Goal: Task Accomplishment & Management: Use online tool/utility

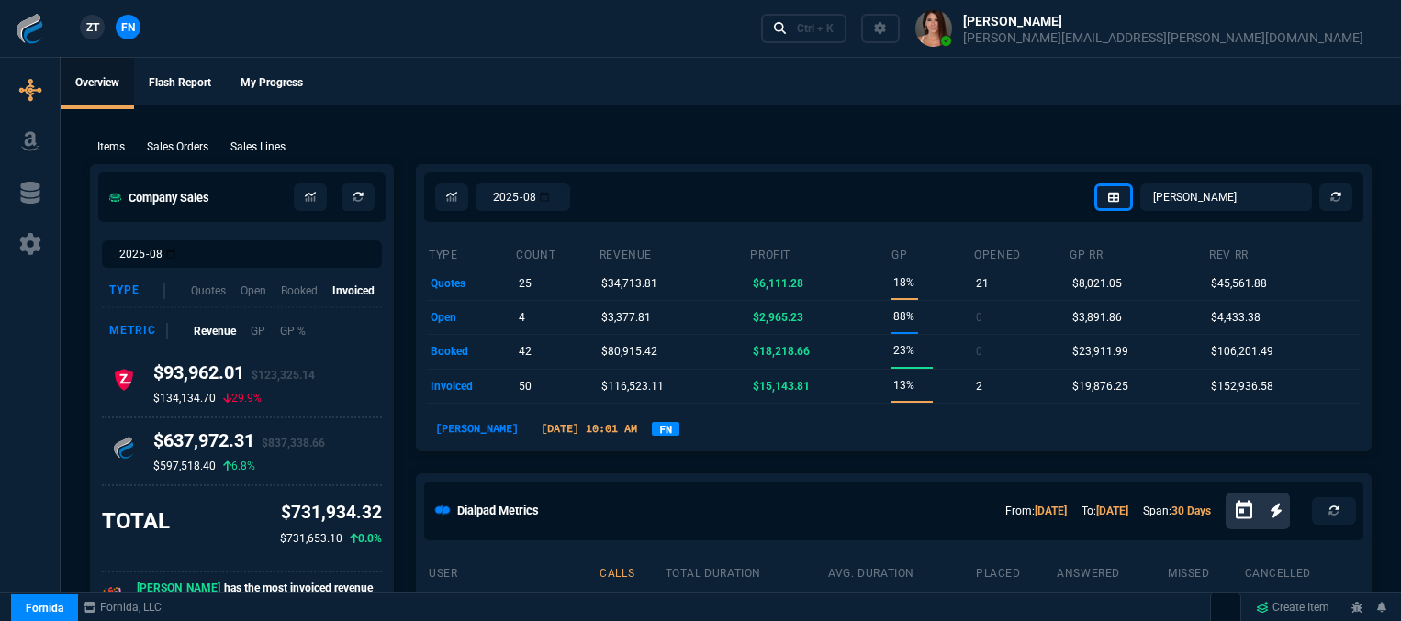
select select "12: [PERSON_NAME]"
click at [833, 26] on div "Ctrl + K" at bounding box center [815, 28] width 37 height 15
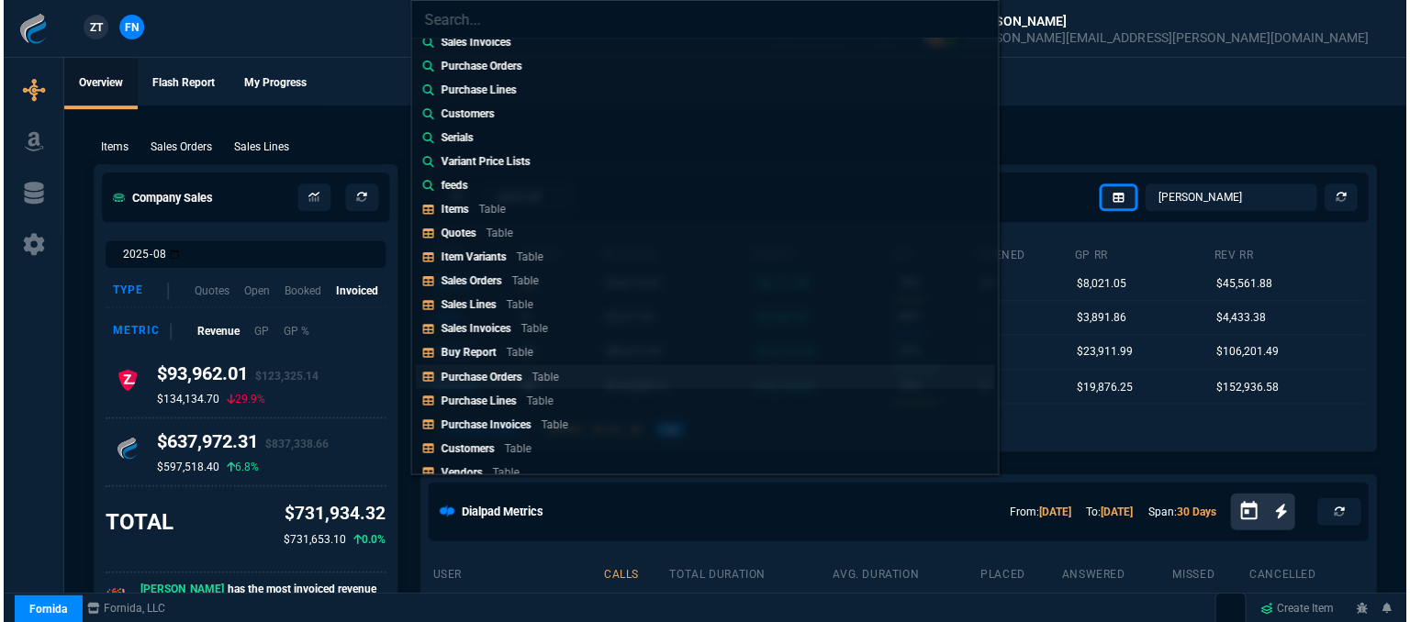
scroll to position [184, 0]
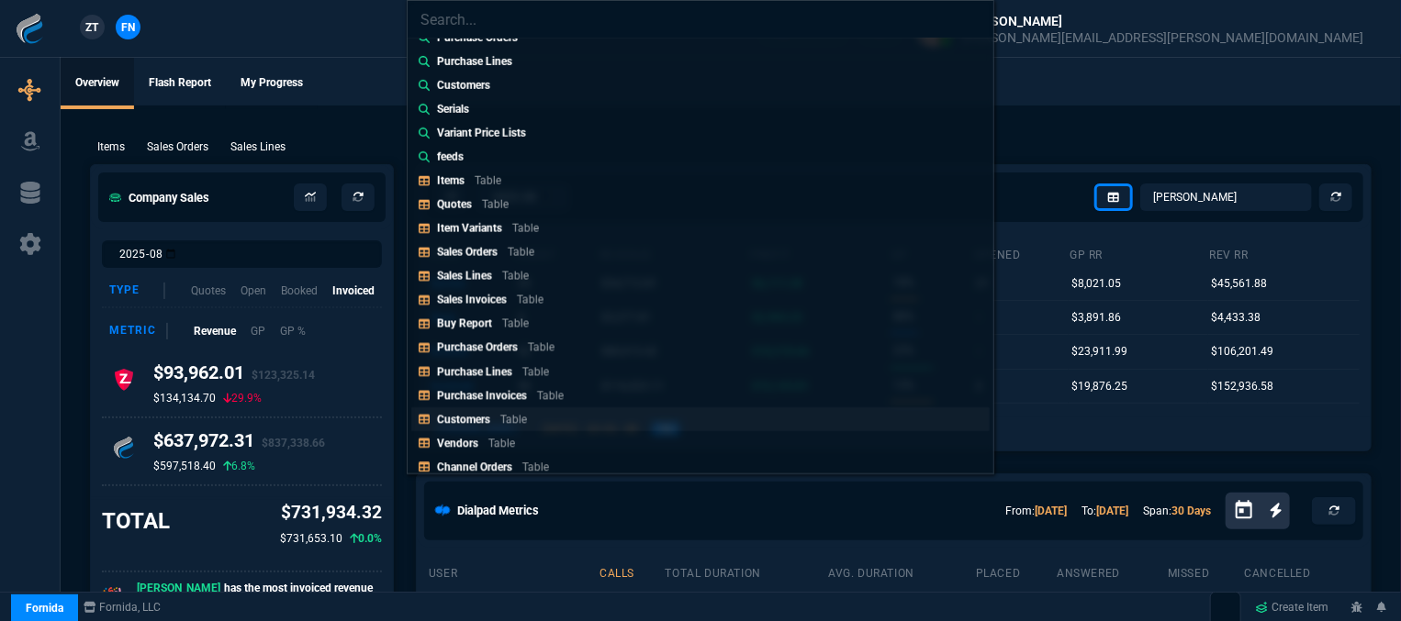
click at [542, 410] on link "Customers Table" at bounding box center [700, 420] width 578 height 24
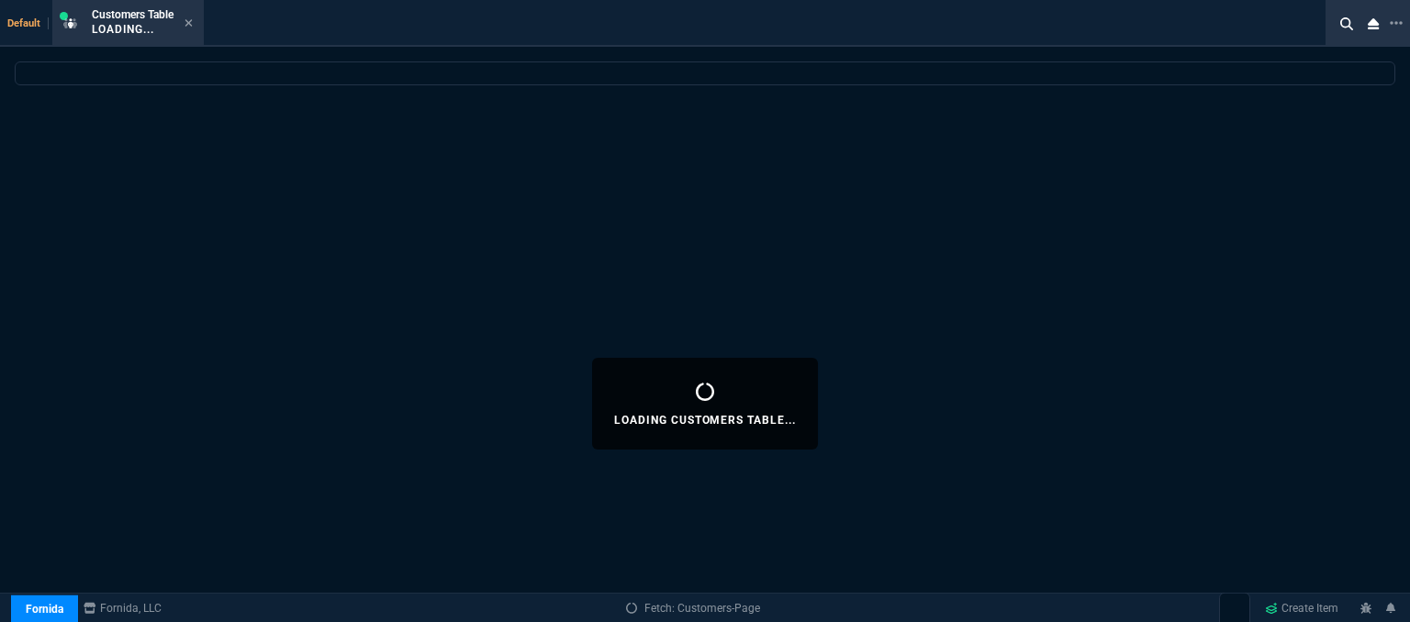
select select
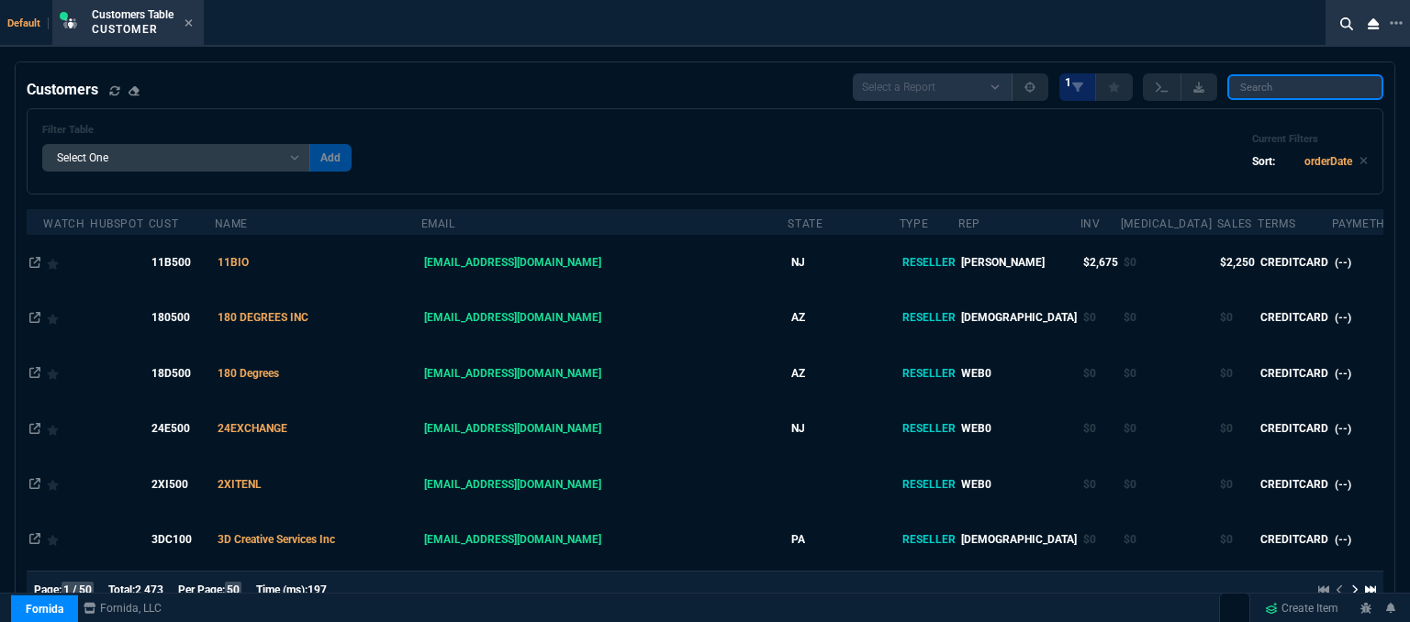
click at [1301, 75] on input "search" at bounding box center [1305, 87] width 156 height 26
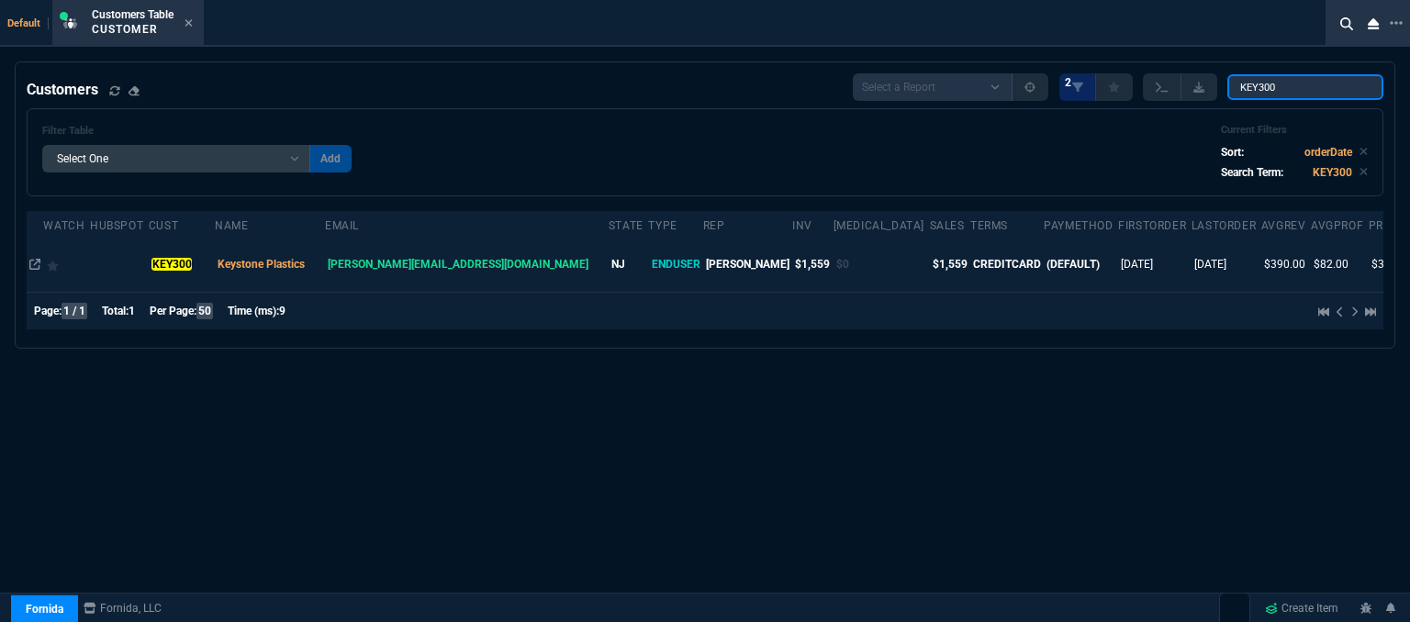
type input "KEY300"
click at [136, 269] on td at bounding box center [119, 264] width 59 height 55
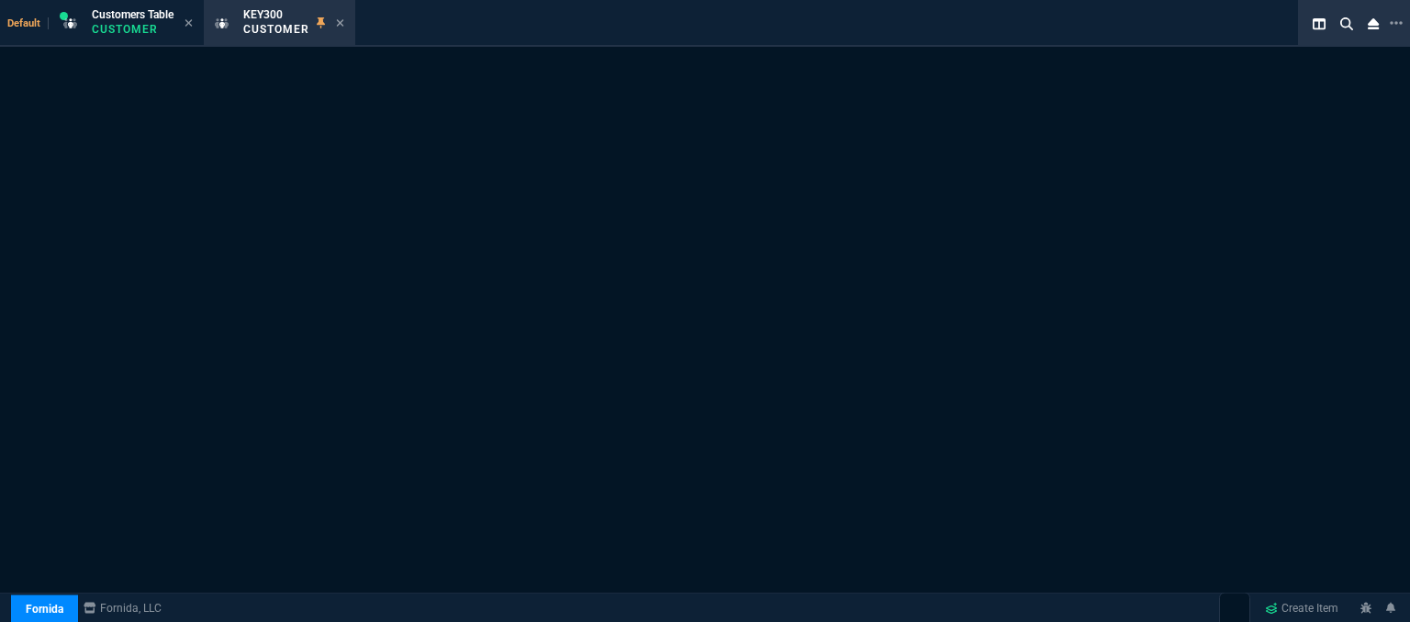
select select "1: quotes"
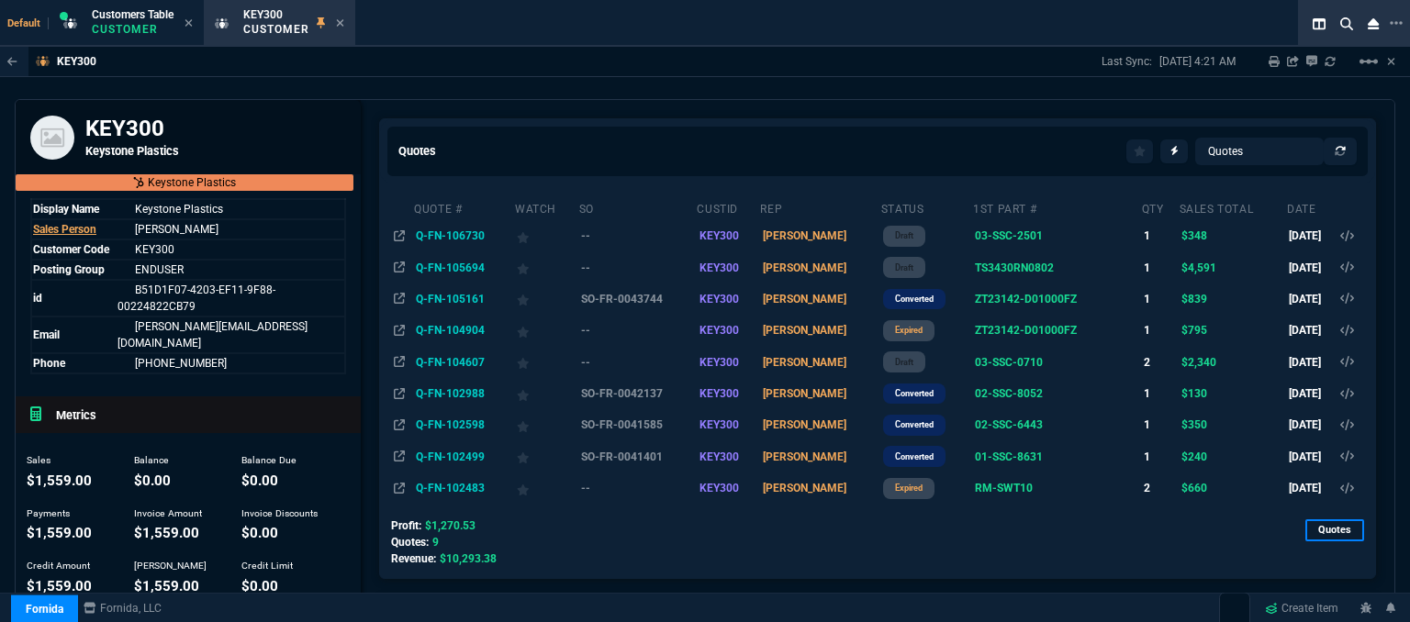
click at [470, 296] on td "Q-FN-105161" at bounding box center [463, 299] width 101 height 31
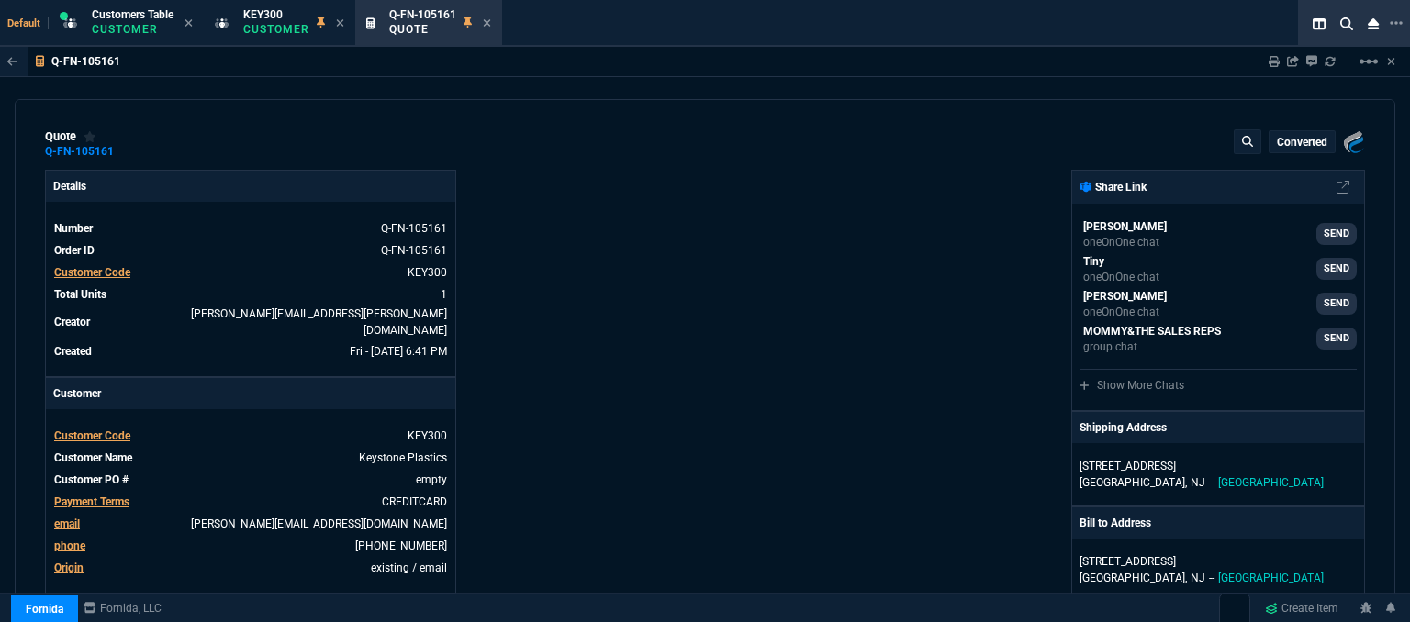
type input "39"
type input "324"
type input "1300.65"
type input "35"
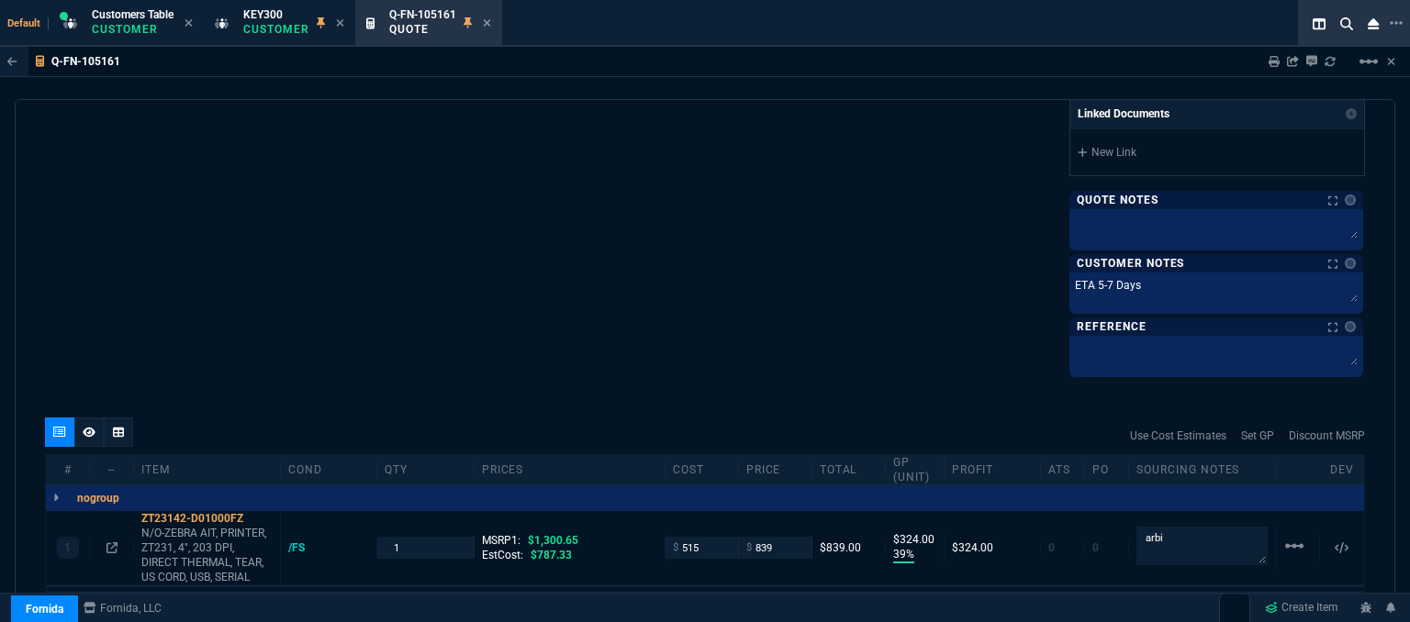
scroll to position [1101, 0]
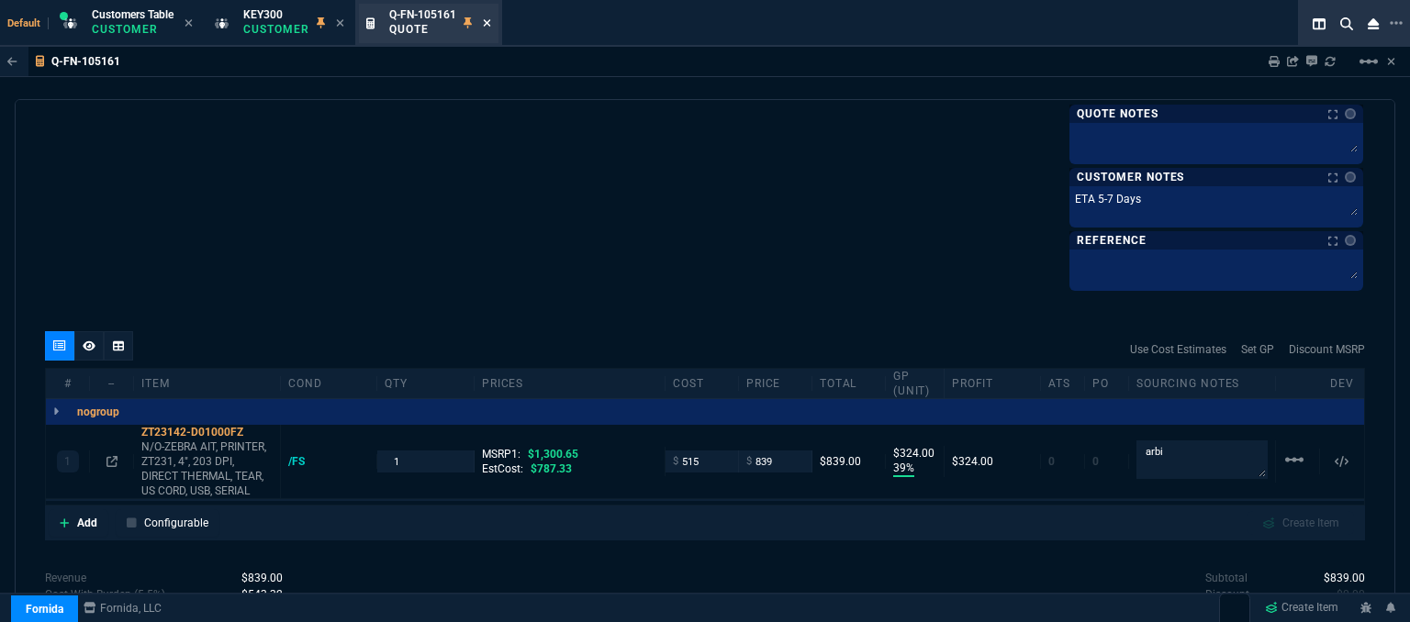
click at [488, 23] on icon at bounding box center [486, 22] width 7 height 7
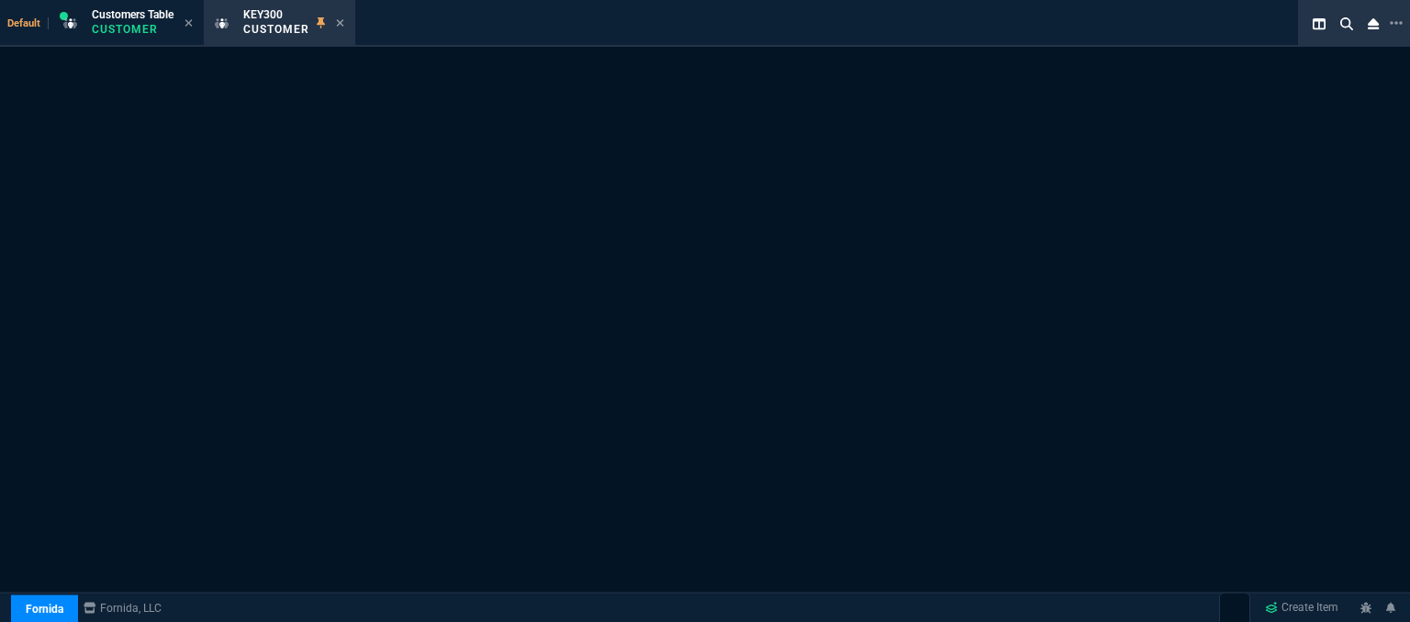
select select "1: quotes"
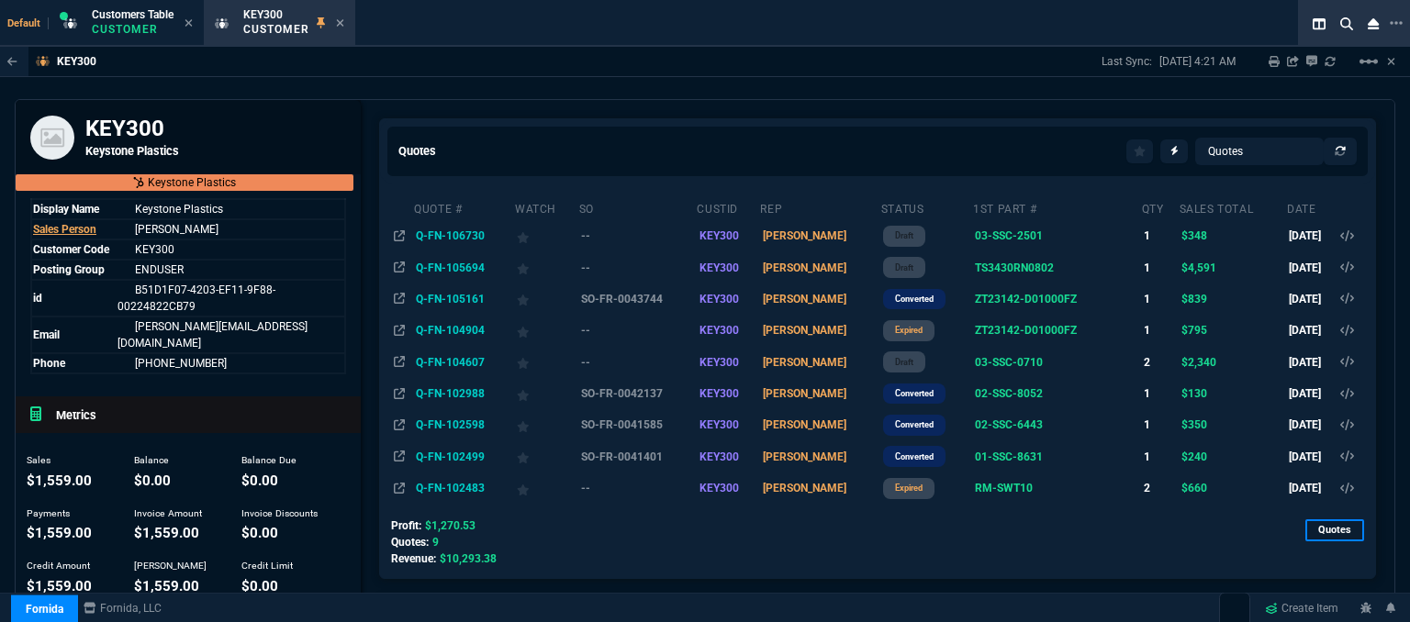
click at [433, 398] on td "Q-FN-102988" at bounding box center [463, 393] width 101 height 31
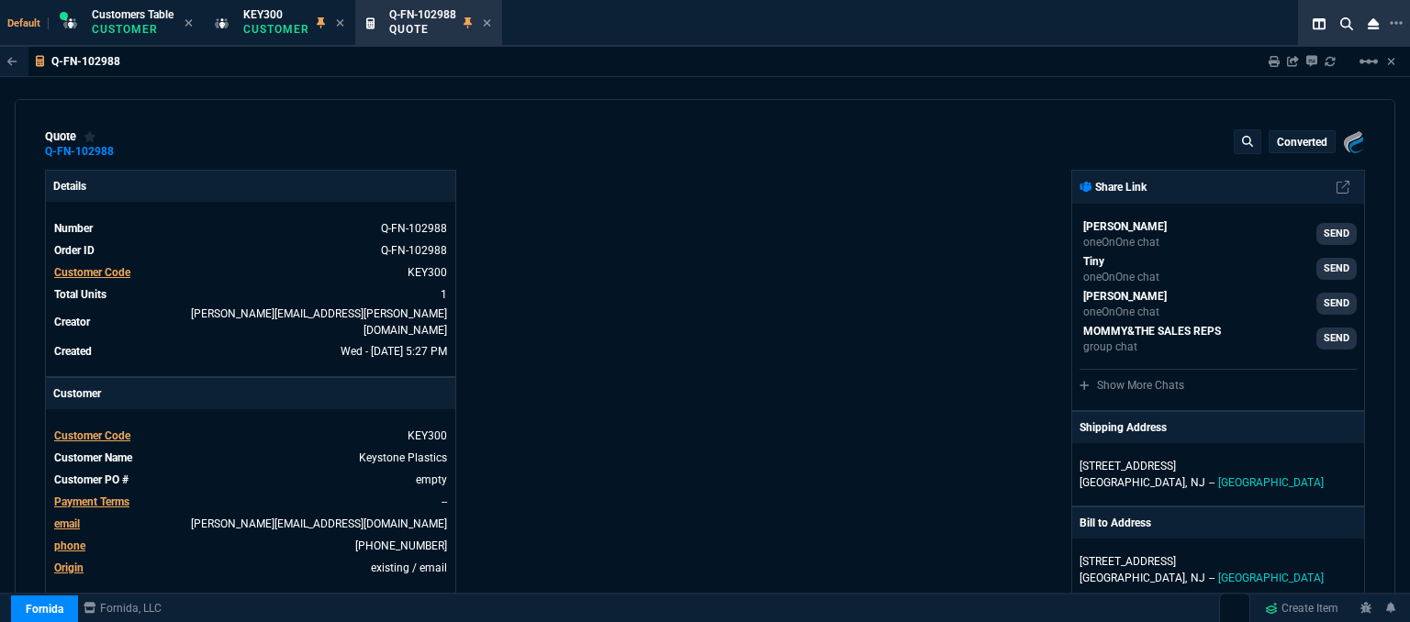
type input "12"
type input "16"
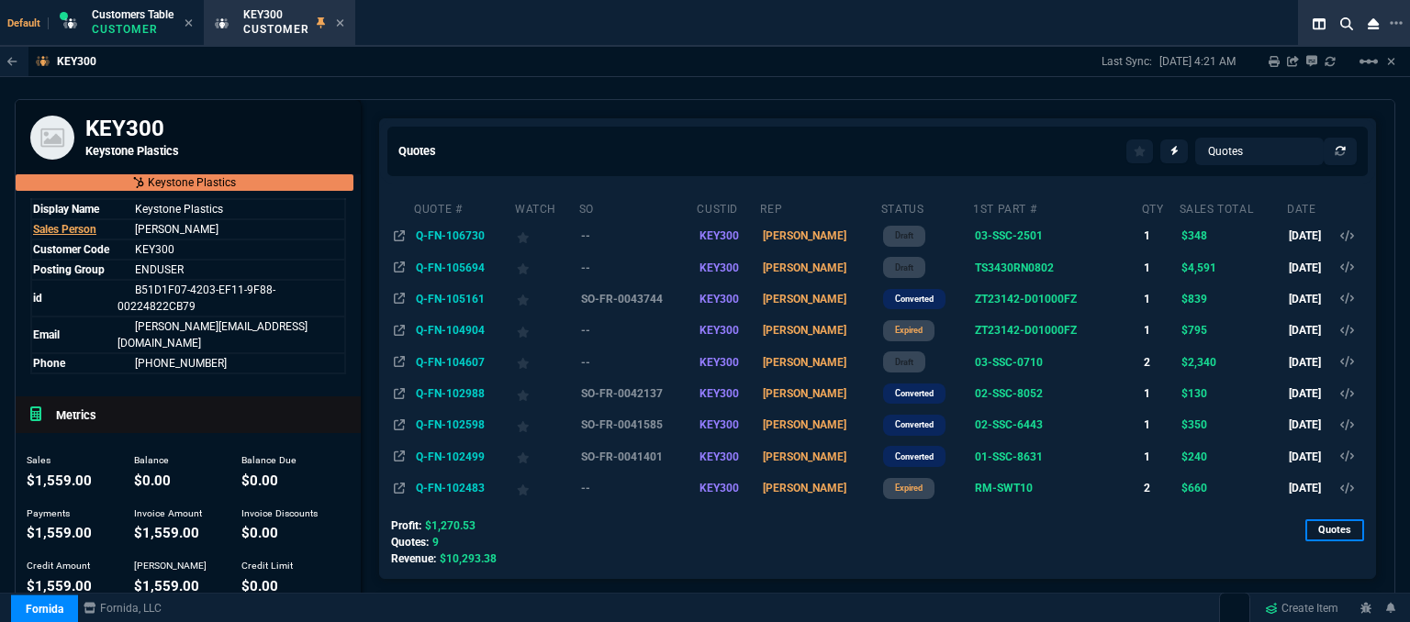
select select "12: [PERSON_NAME]"
click at [459, 427] on td "Q-FN-102598" at bounding box center [463, 424] width 101 height 31
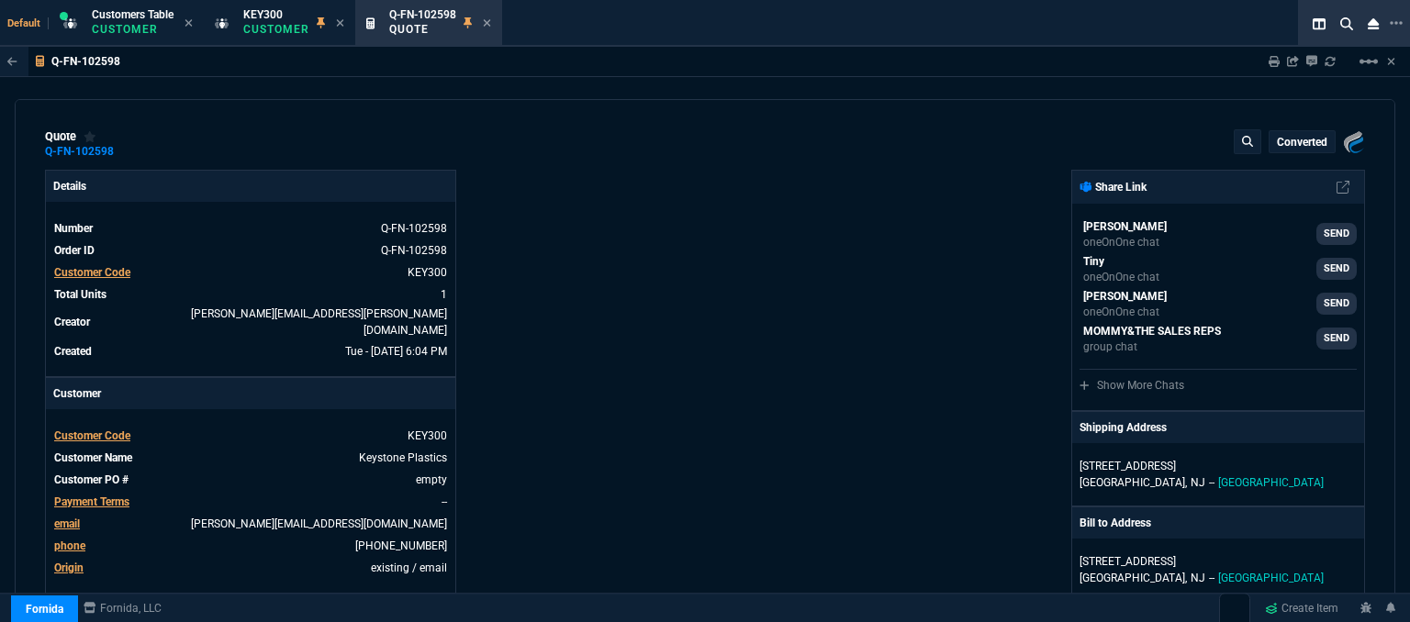
type input "17"
type input "59"
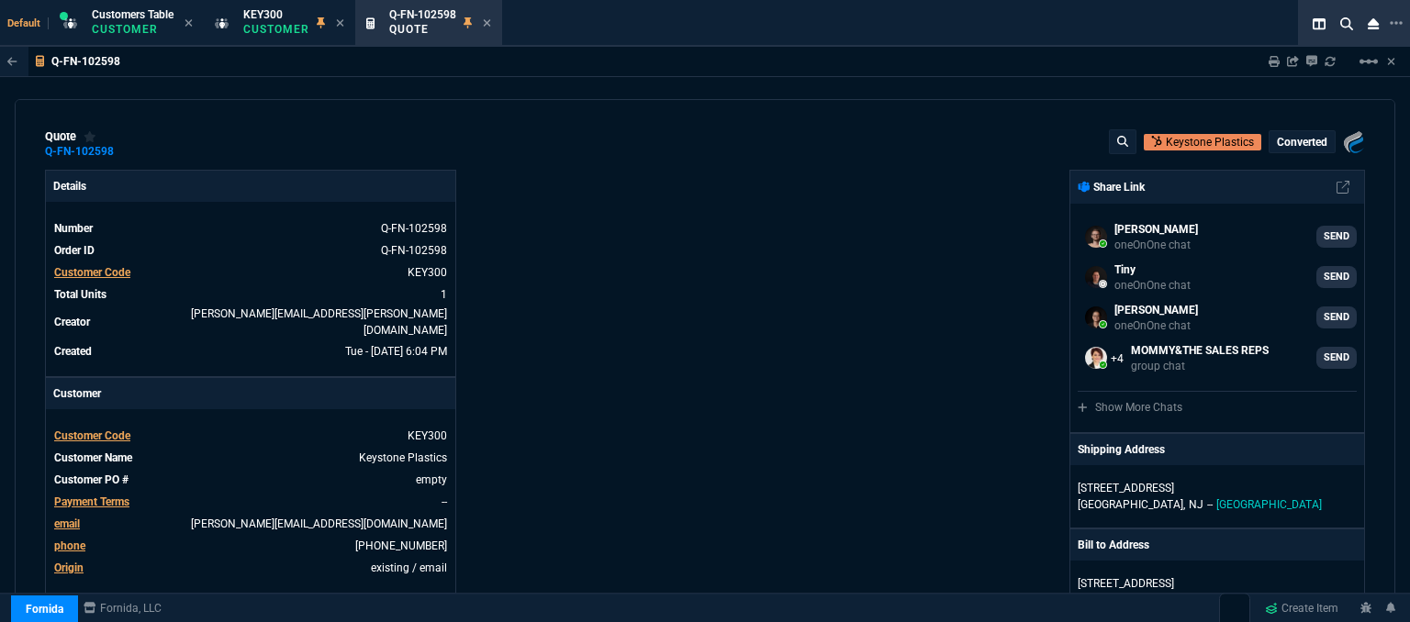
type input "565"
type input "38"
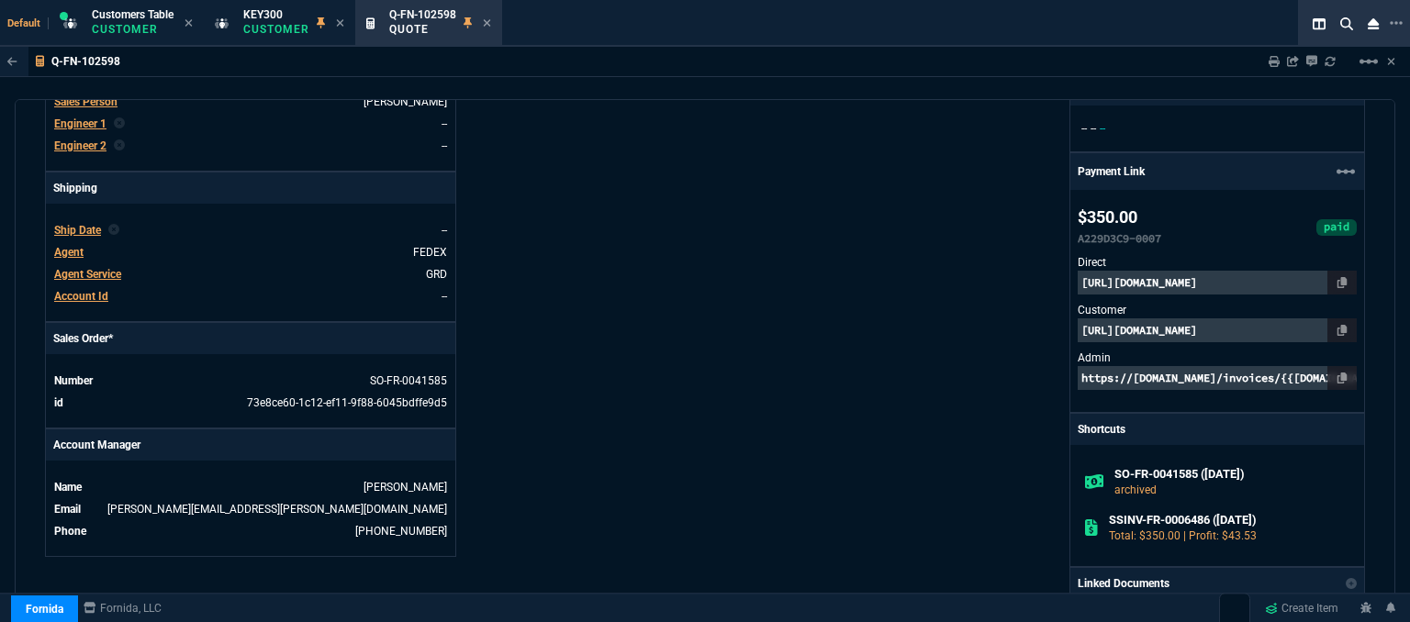
scroll to position [1101, 0]
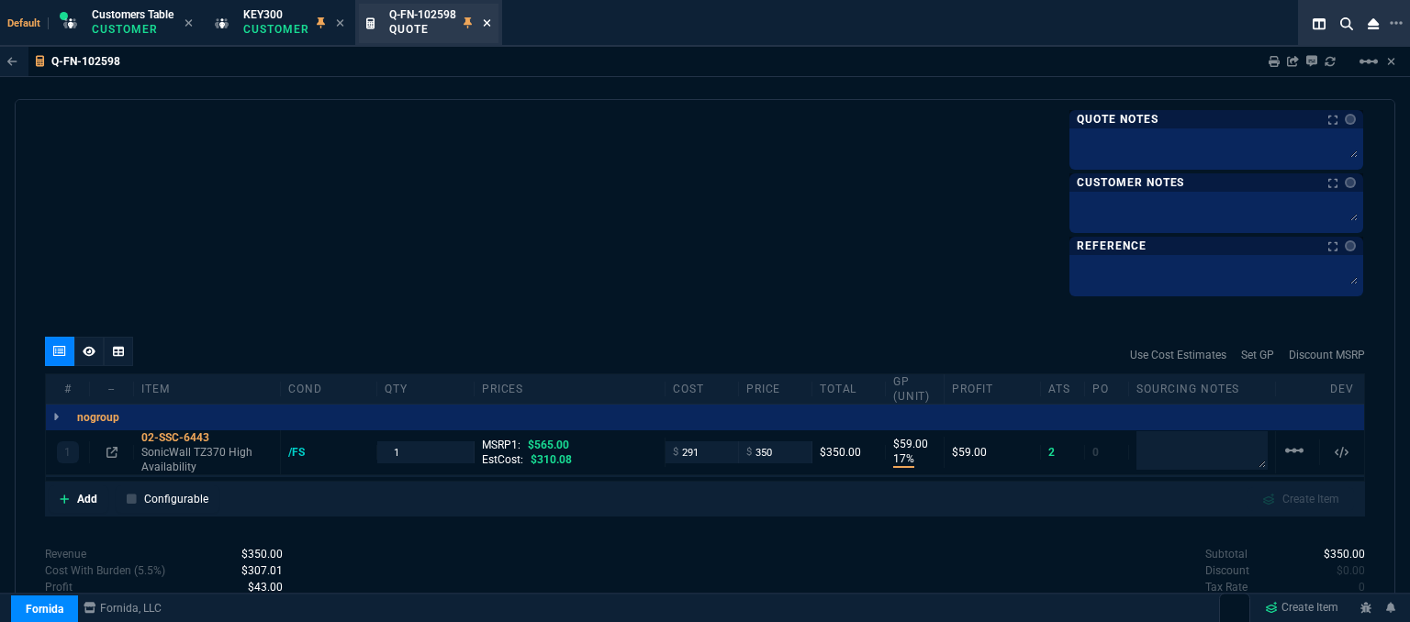
click at [486, 23] on icon at bounding box center [487, 22] width 8 height 11
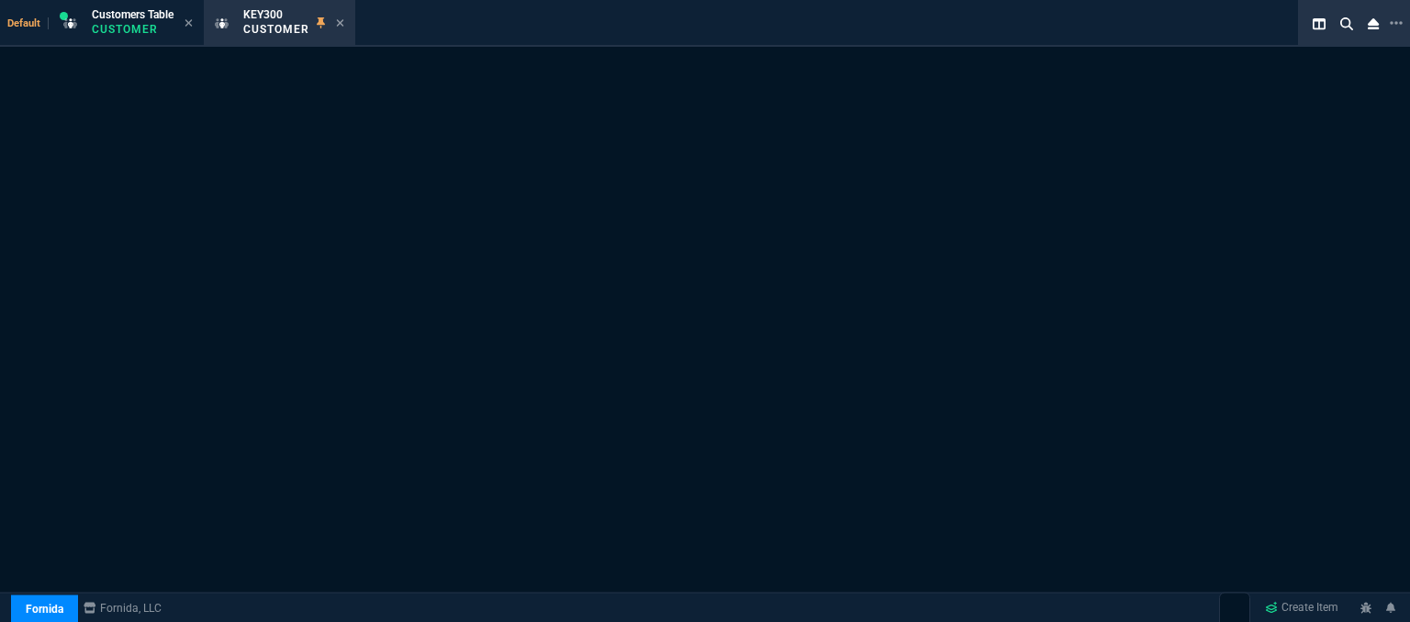
select select "1: quotes"
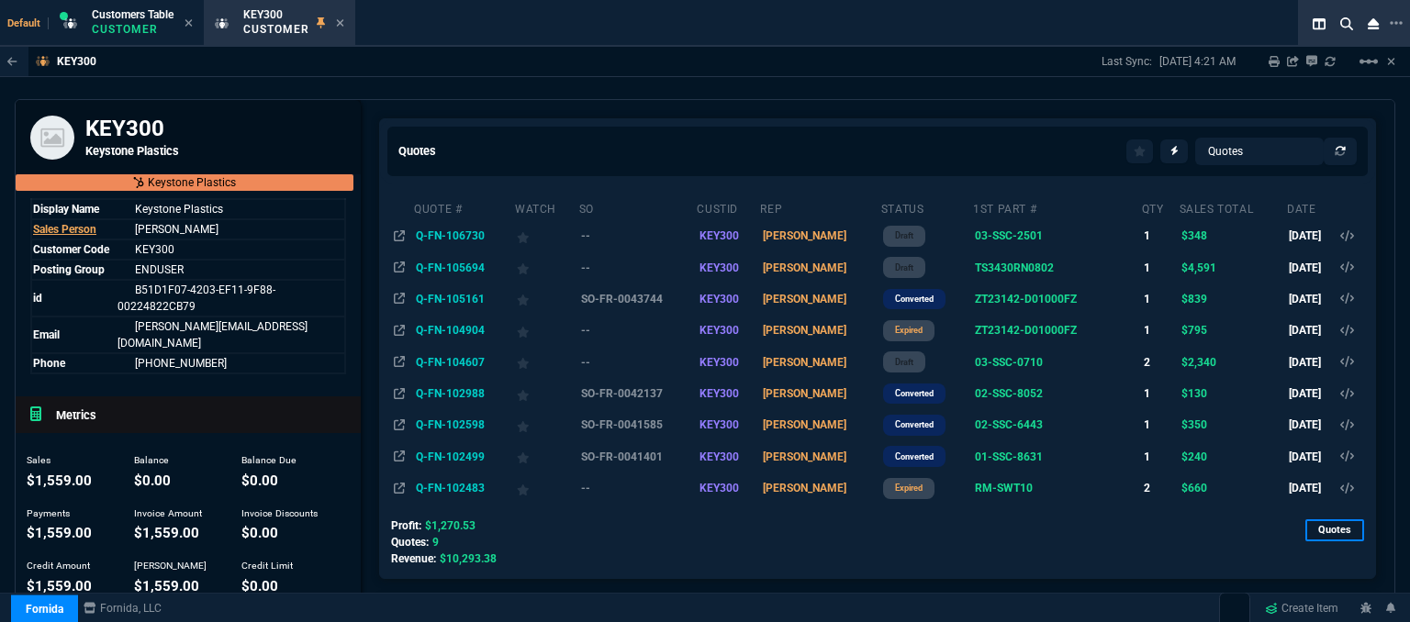
click at [459, 394] on td "Q-FN-102988" at bounding box center [463, 393] width 101 height 31
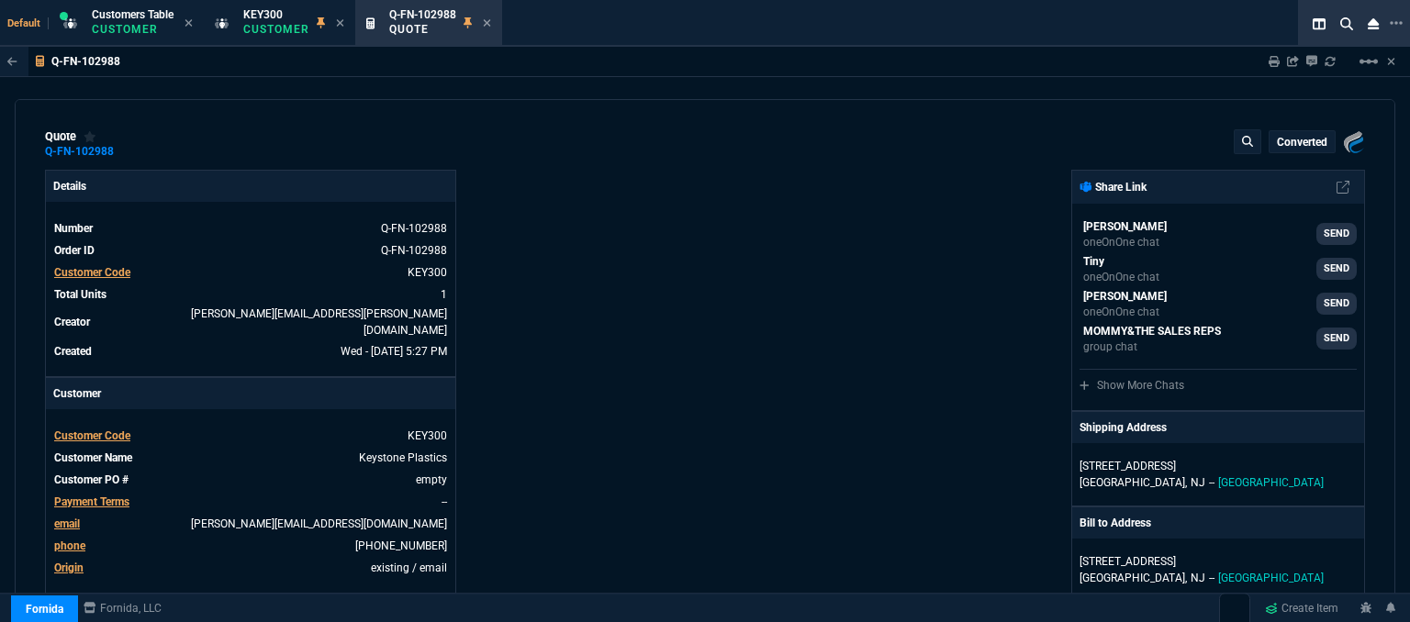
type input "12"
type input "16"
type input "175"
type input "26"
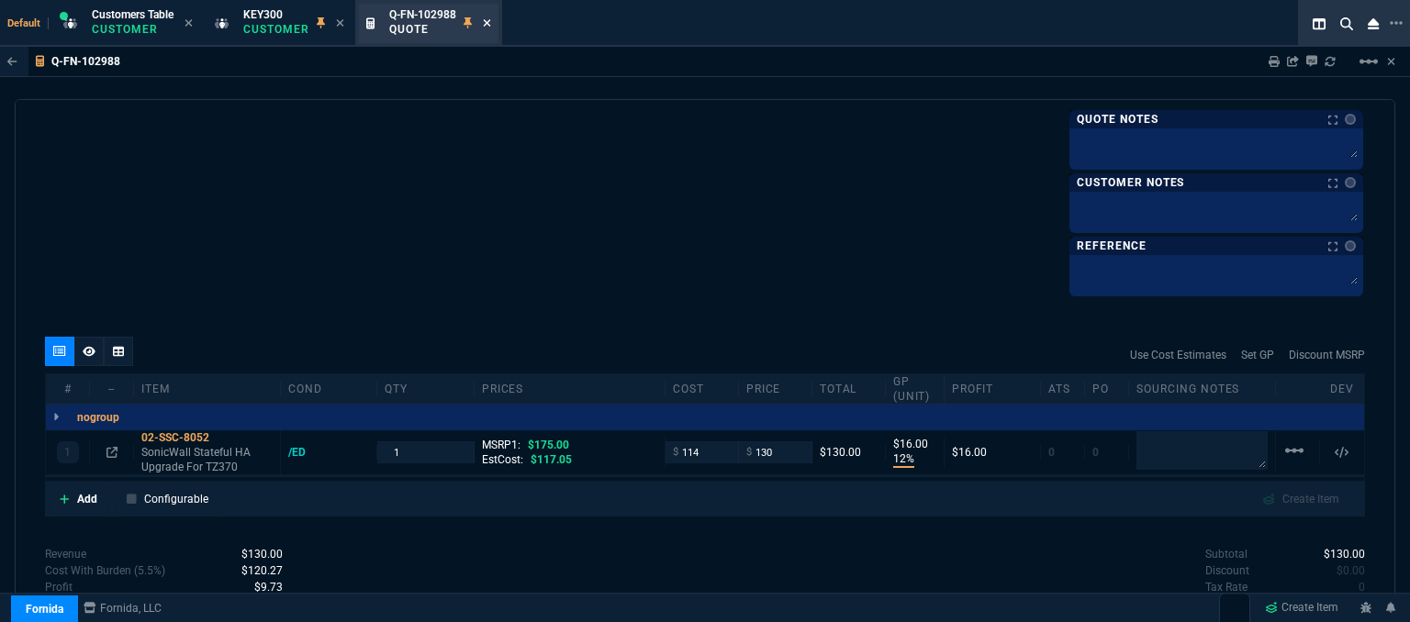
click at [490, 19] on icon at bounding box center [486, 22] width 7 height 7
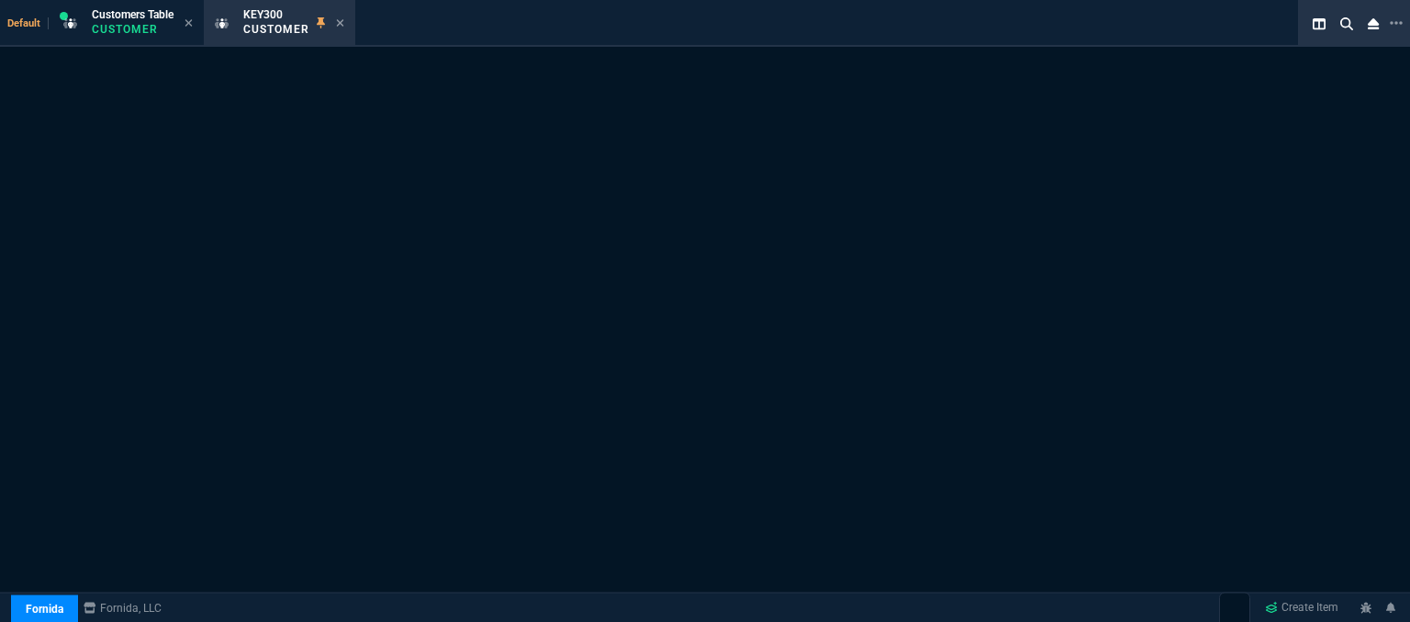
select select "1: quotes"
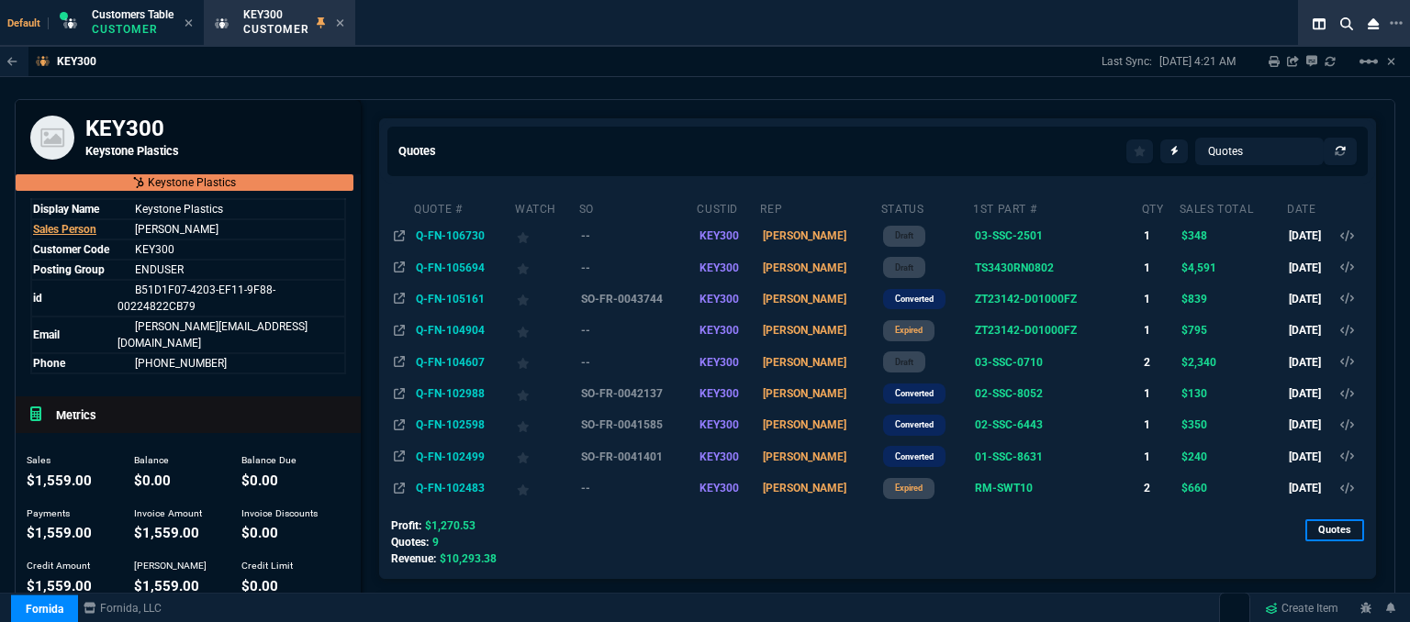
click at [476, 452] on td "Q-FN-102499" at bounding box center [463, 456] width 101 height 31
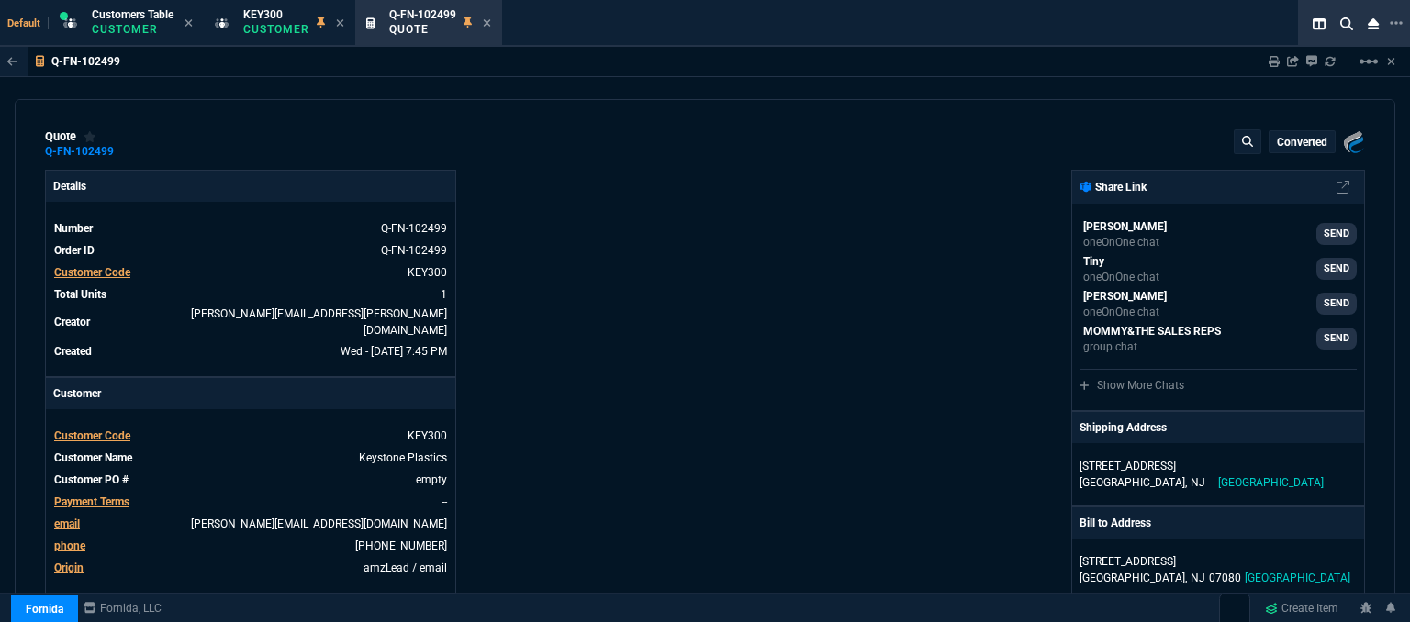
type input "6"
type input "15"
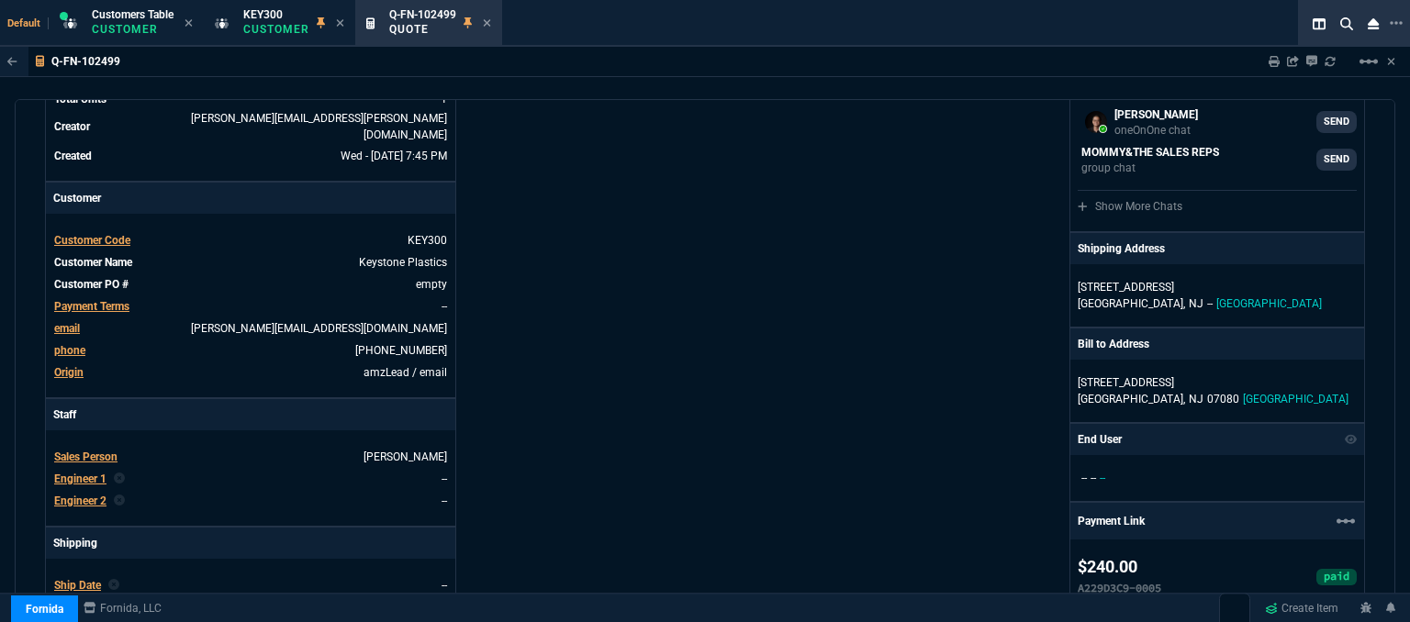
type input "345"
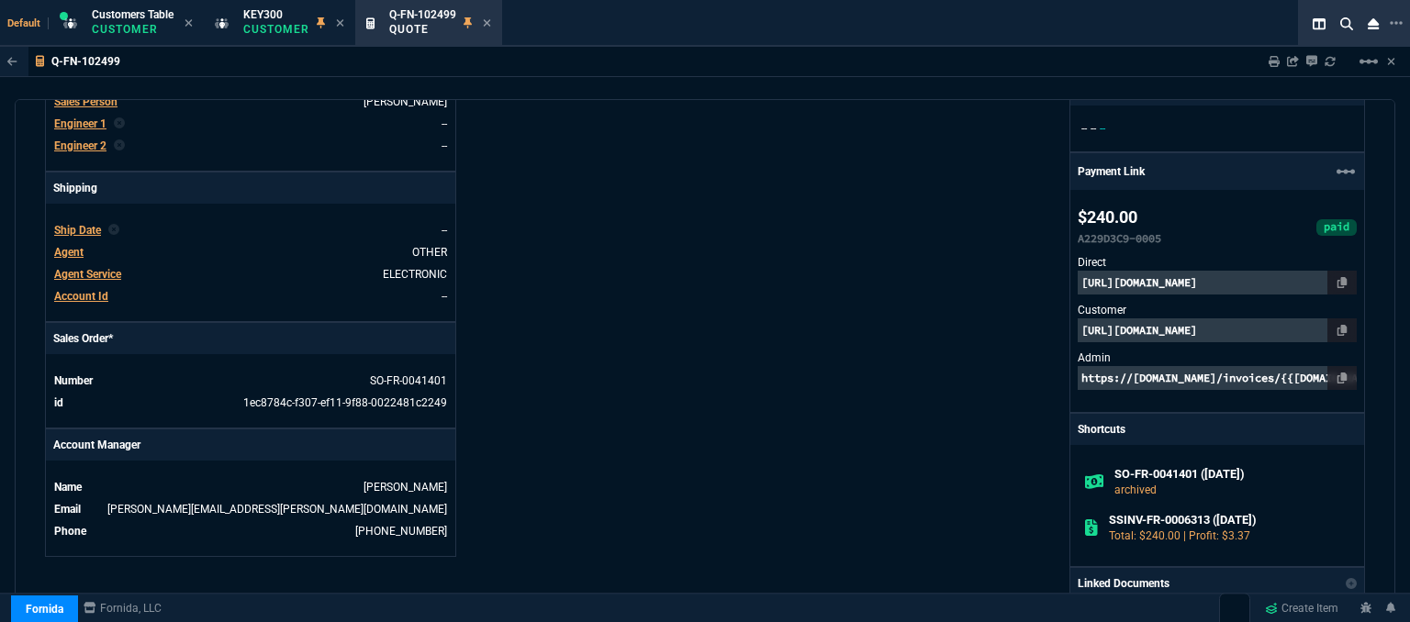
type input "30"
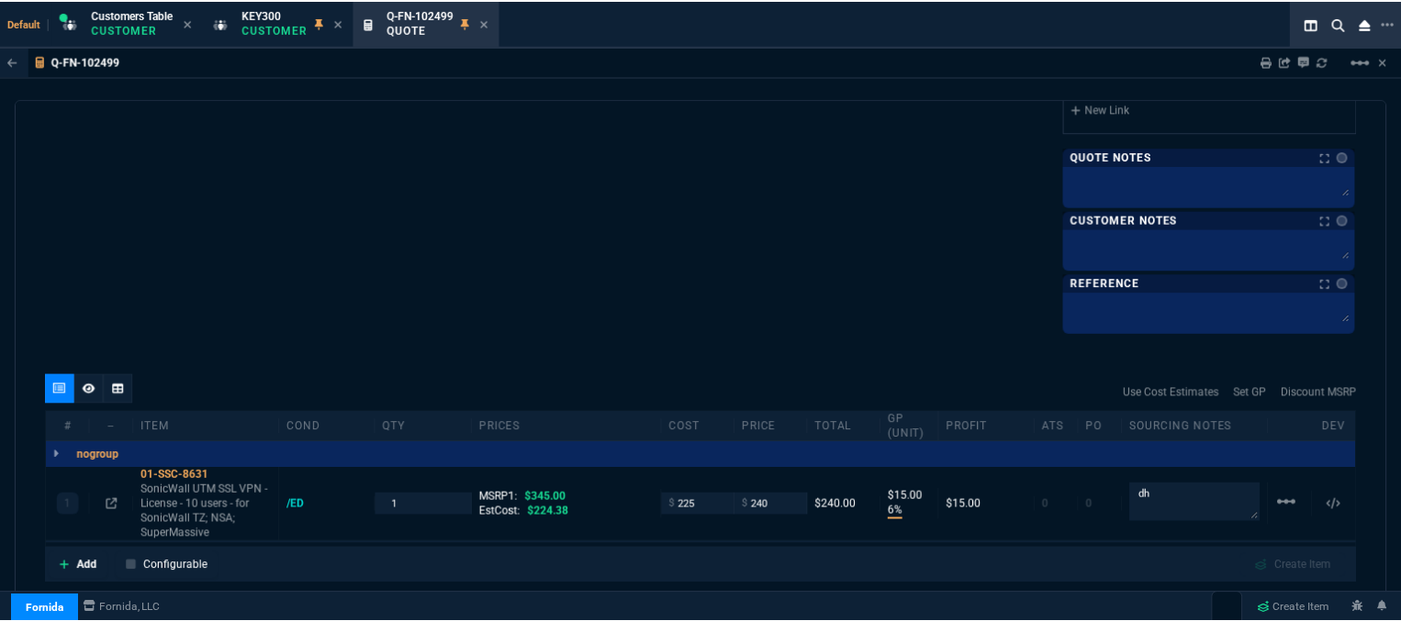
scroll to position [1193, 0]
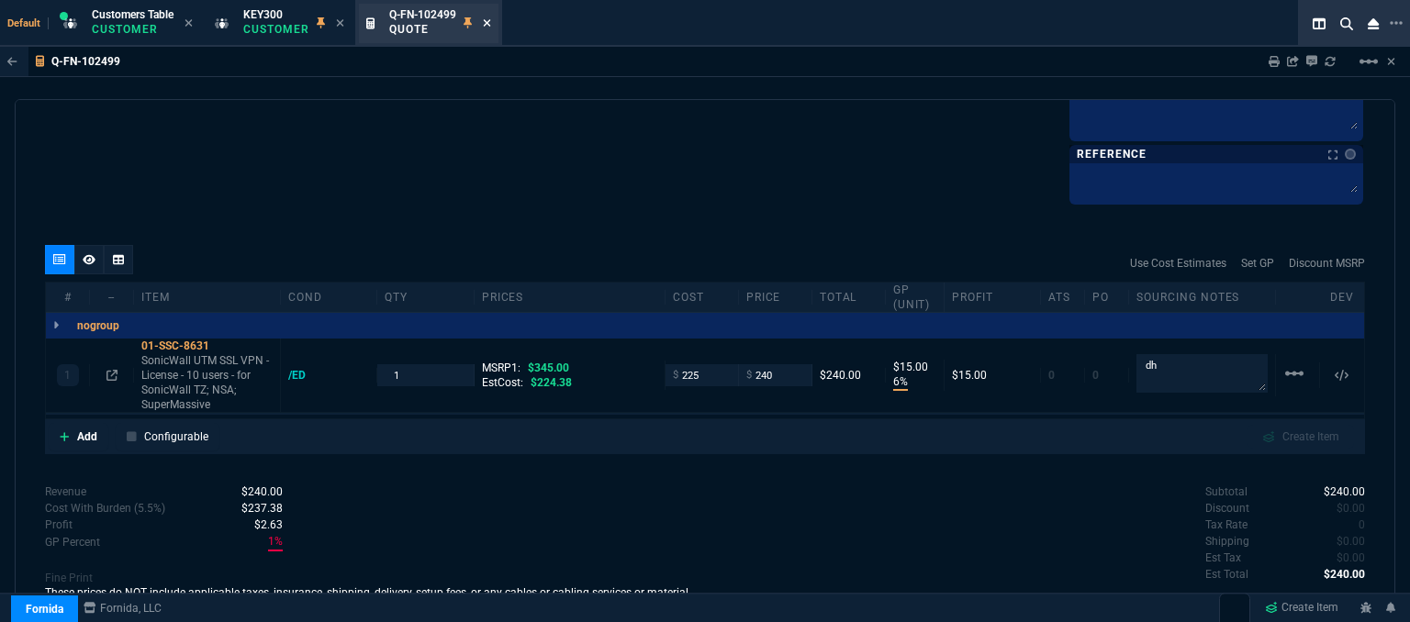
click at [488, 20] on icon at bounding box center [487, 22] width 8 height 11
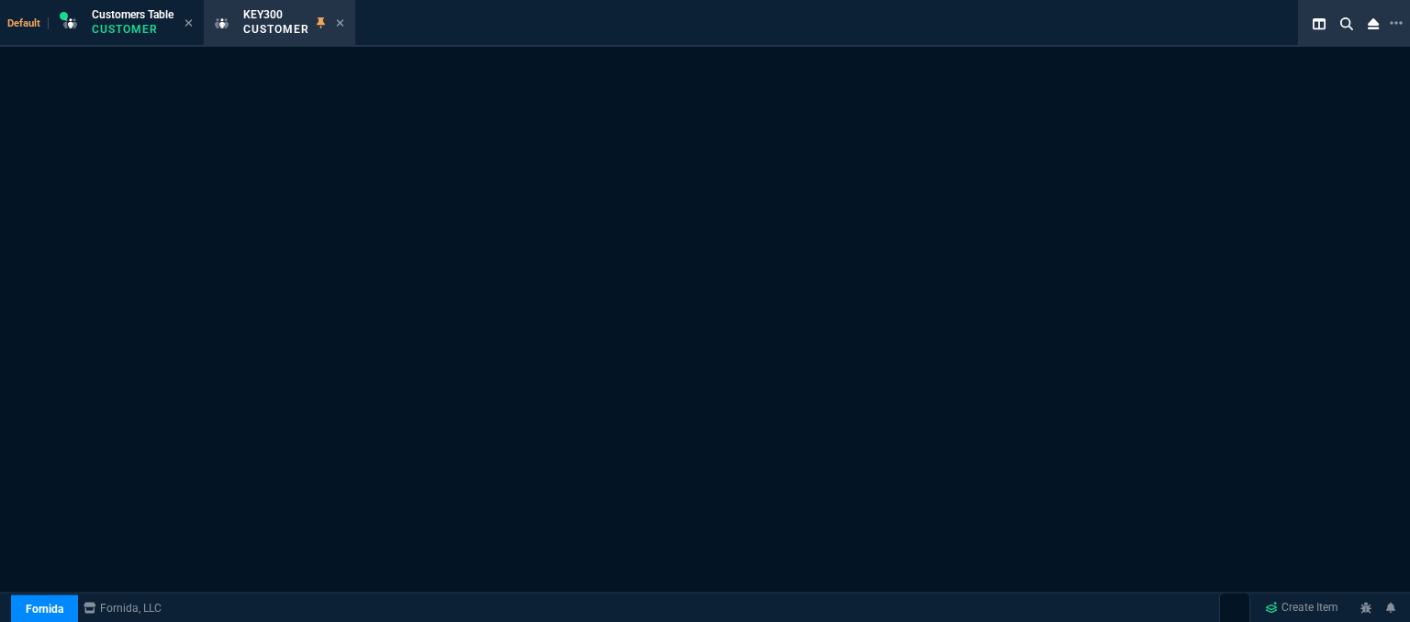
select select "1: quotes"
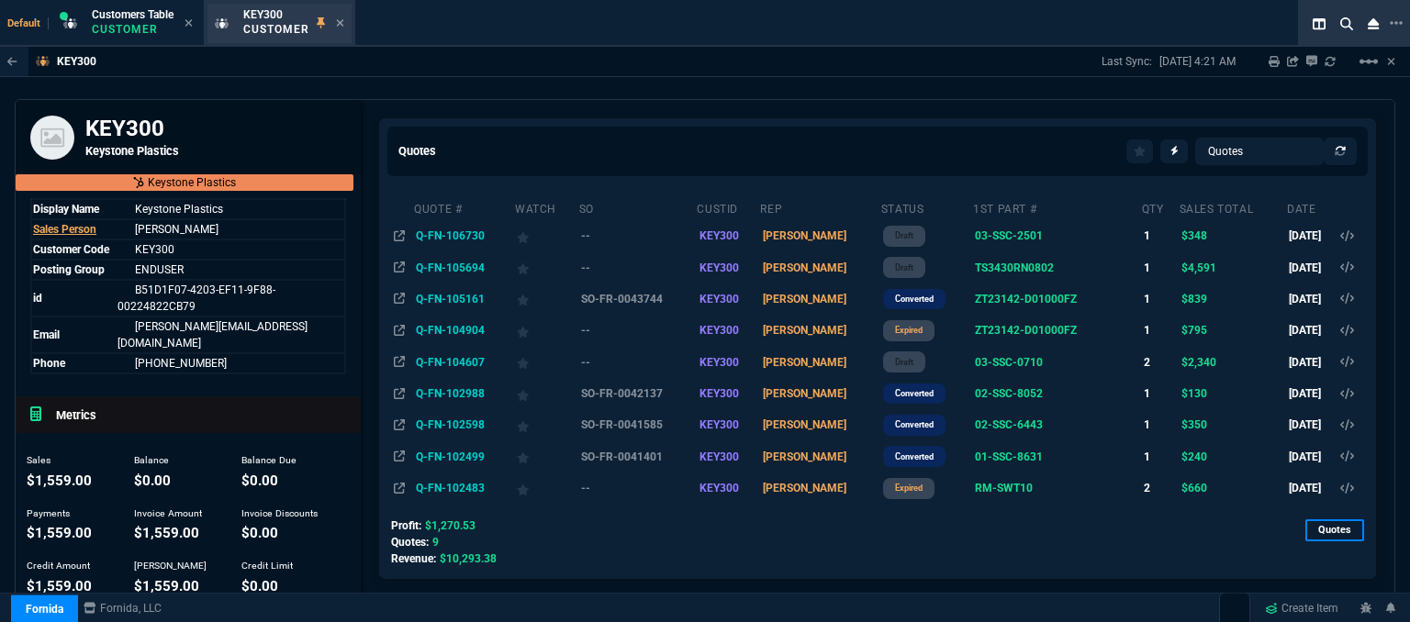
click at [334, 21] on div "KEY300 Customer" at bounding box center [293, 23] width 101 height 32
click at [342, 27] on icon at bounding box center [340, 22] width 8 height 11
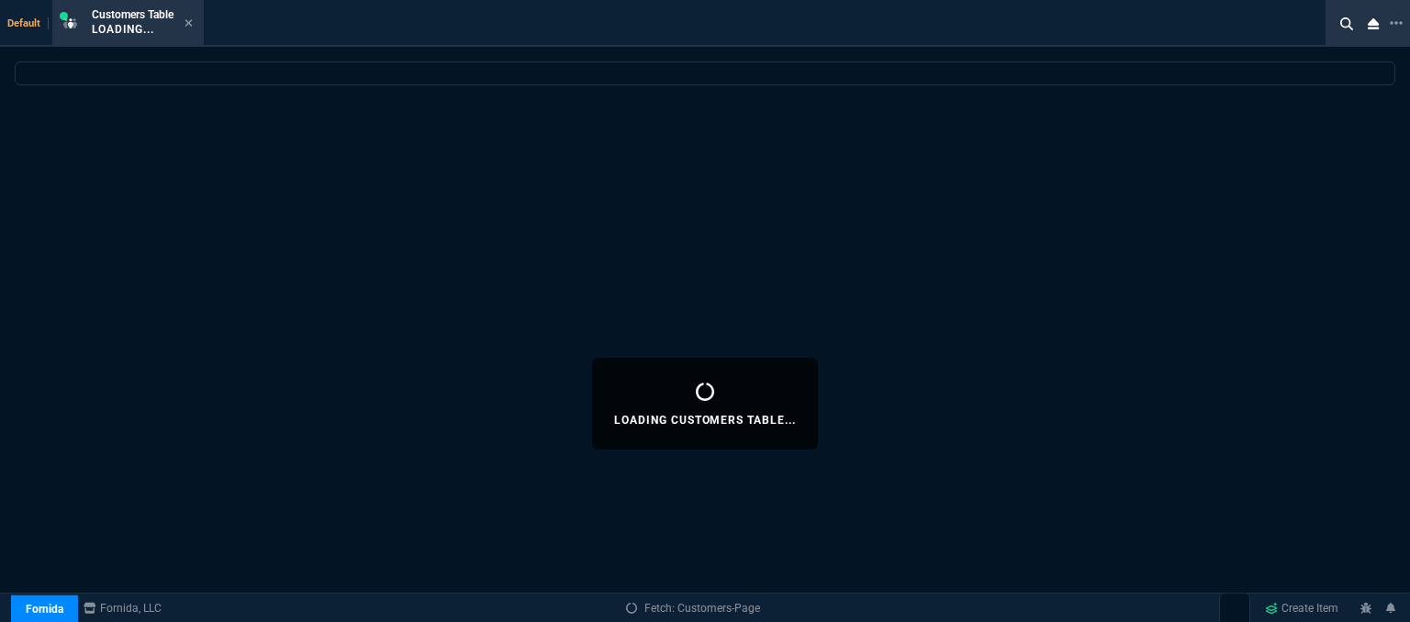
select select
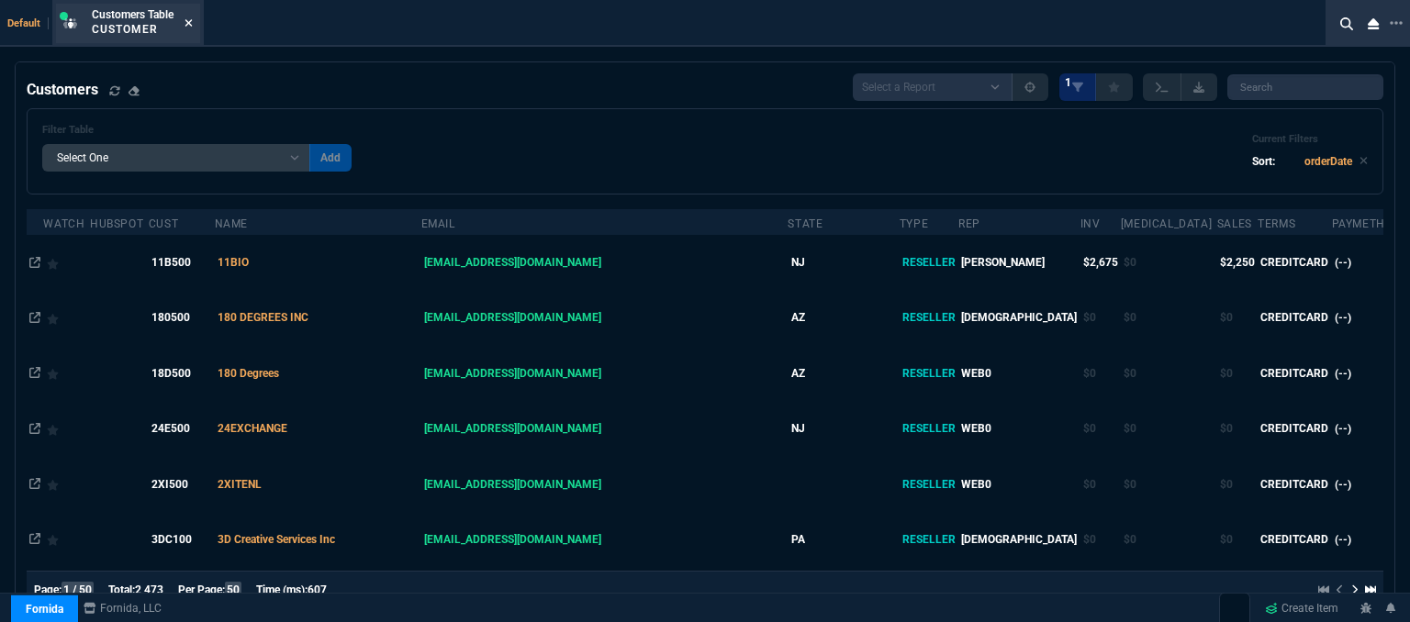
click at [191, 21] on icon at bounding box center [188, 22] width 7 height 7
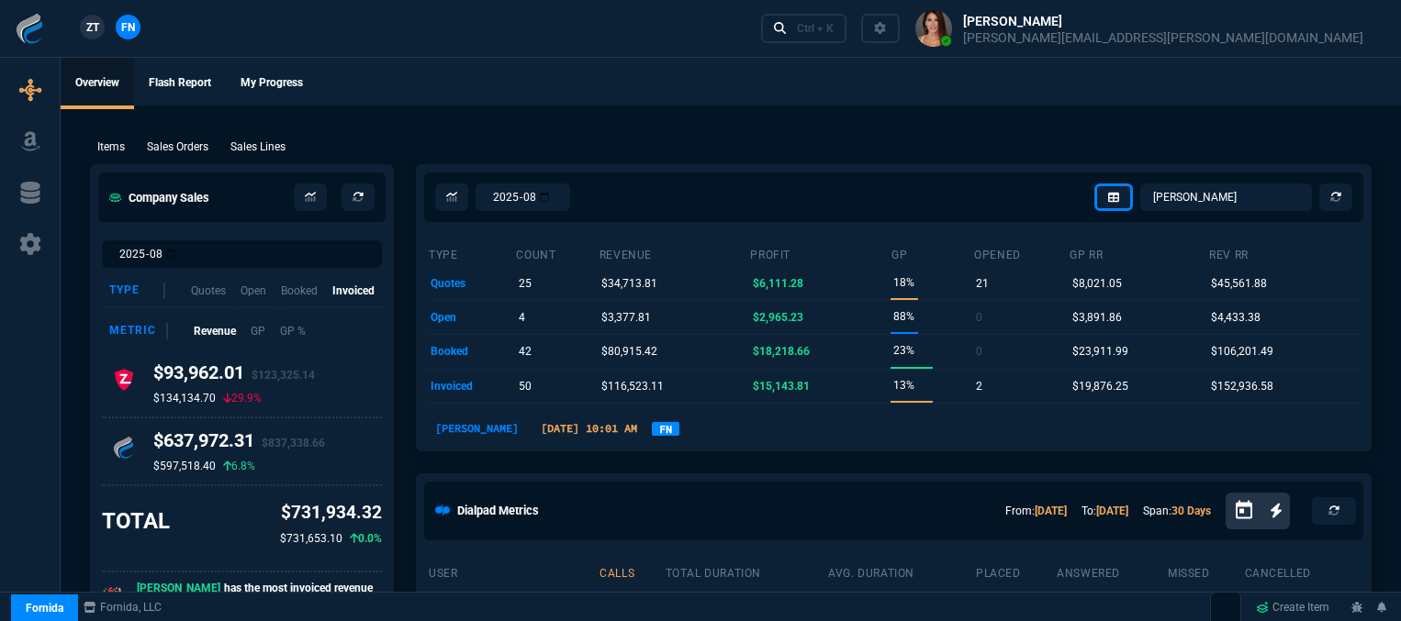
select select "12: [PERSON_NAME]"
click at [833, 27] on div "Ctrl + K" at bounding box center [815, 28] width 37 height 15
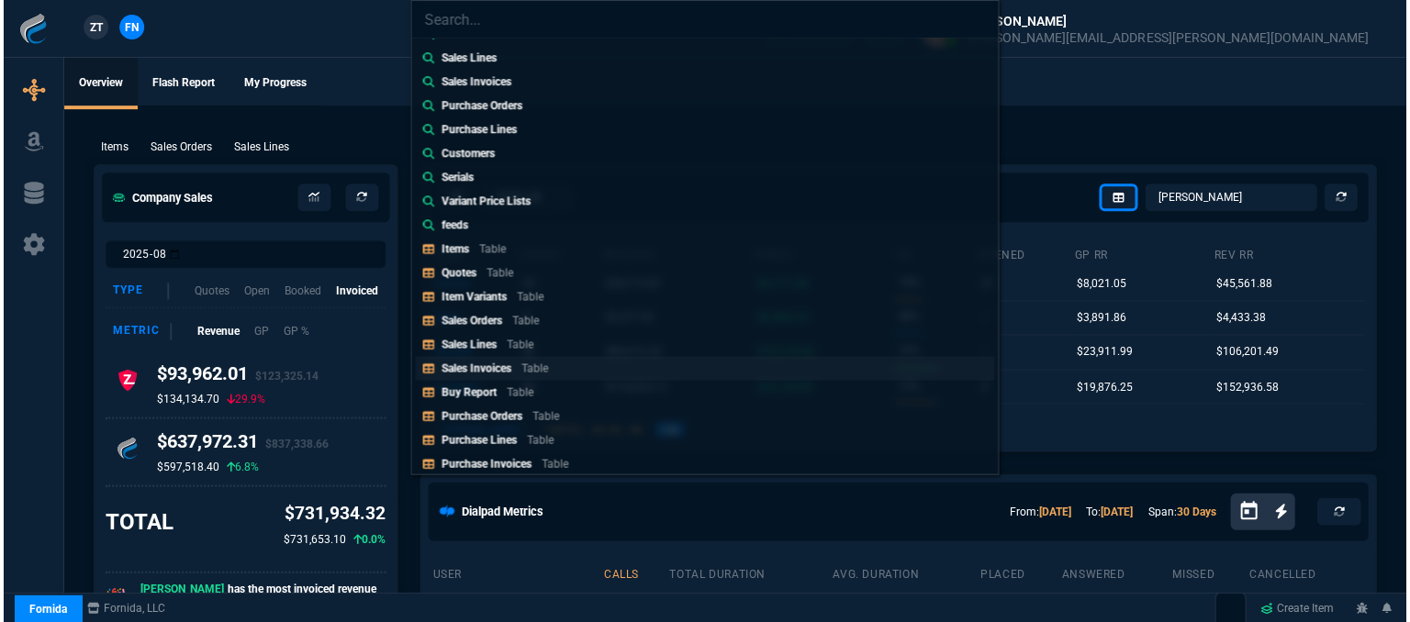
scroll to position [184, 0]
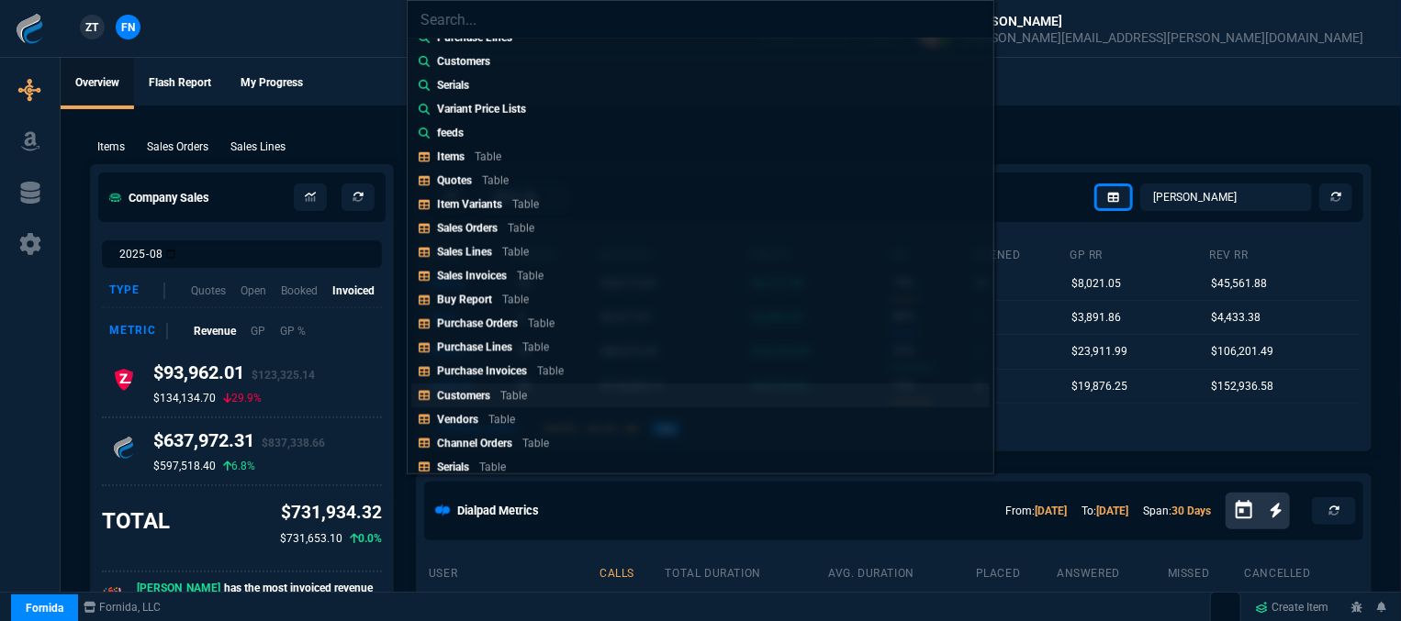
click at [563, 397] on link "Customers Table" at bounding box center [700, 396] width 578 height 24
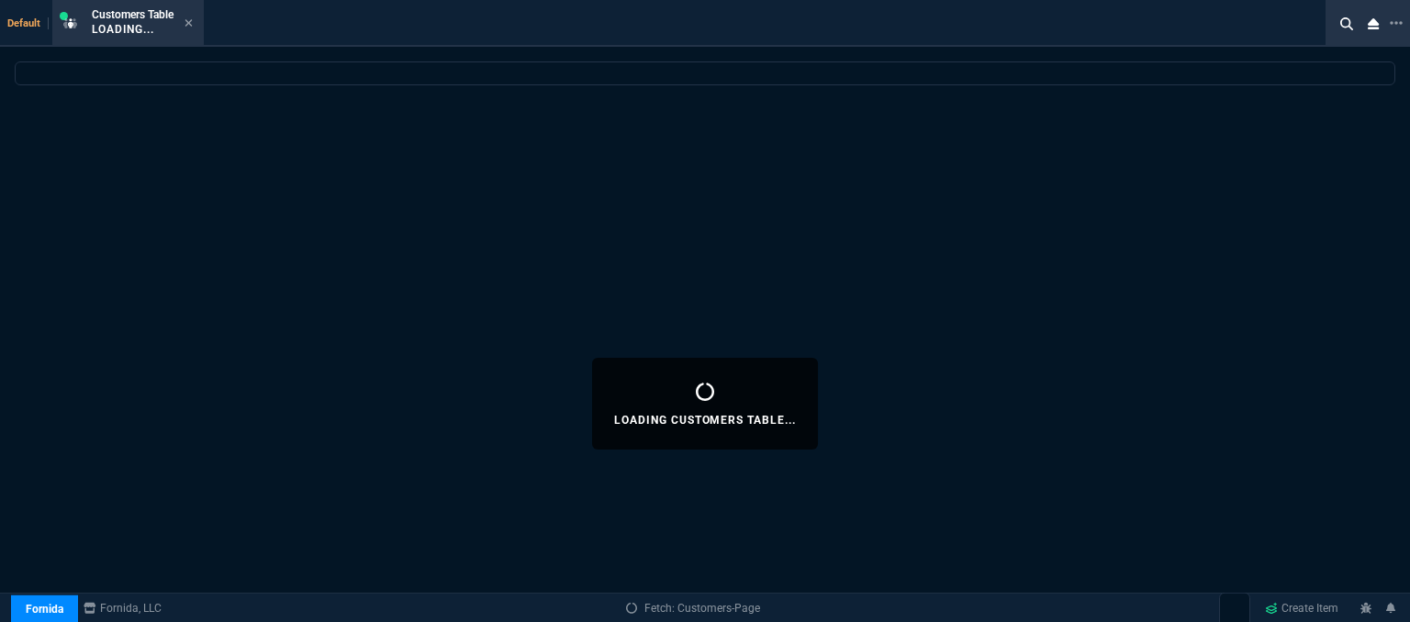
select select
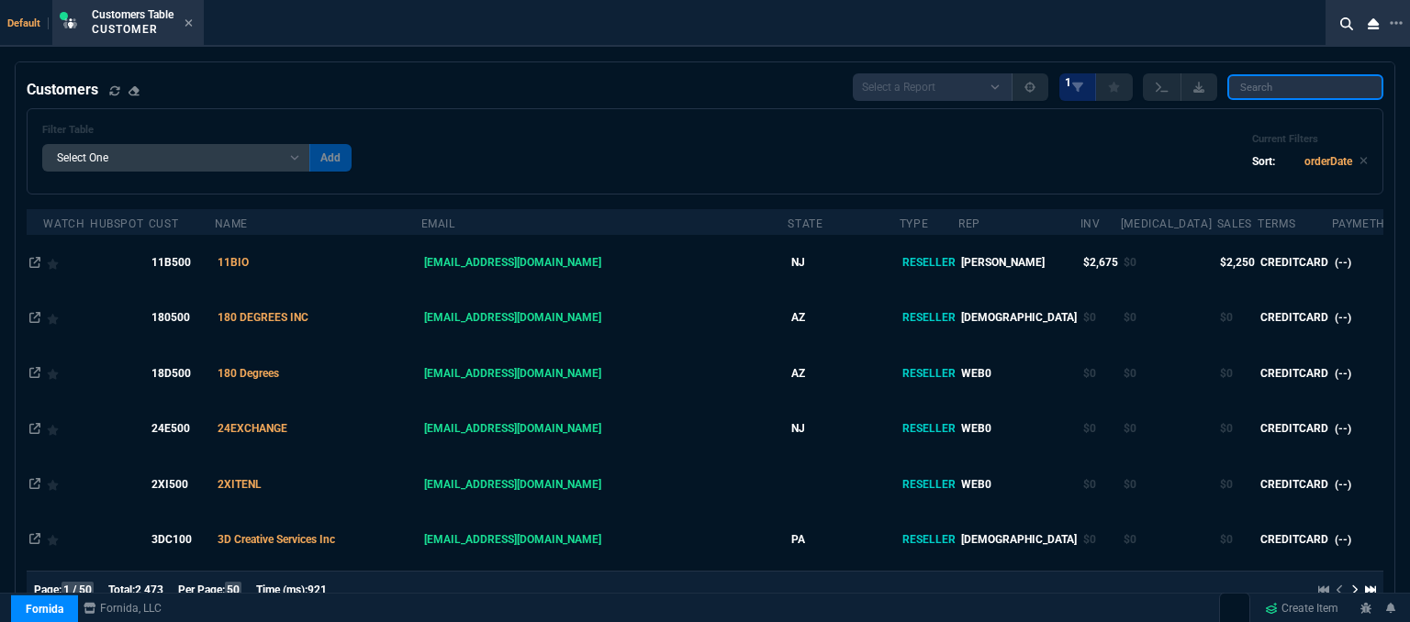
drag, startPoint x: 1277, startPoint y: 78, endPoint x: 1304, endPoint y: 78, distance: 27.5
click at [1277, 78] on input "search" at bounding box center [1305, 87] width 156 height 26
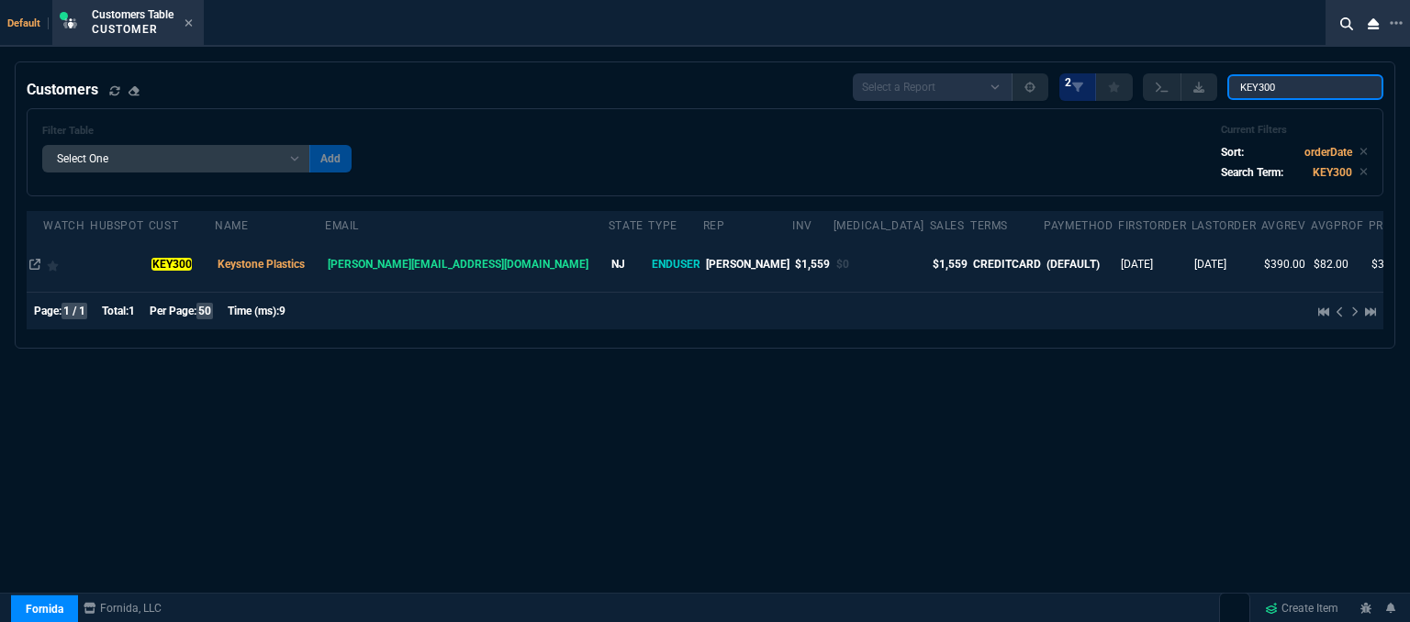
type input "KEY300"
click at [128, 263] on td at bounding box center [119, 264] width 59 height 55
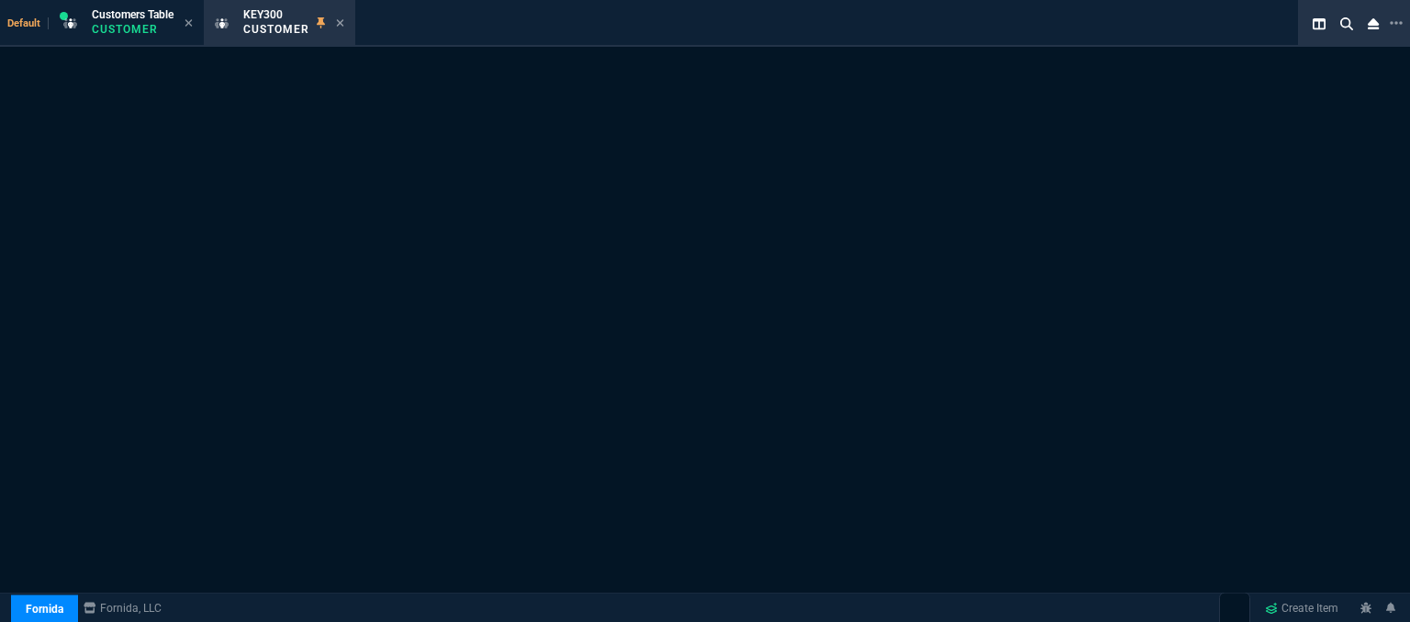
select select "1: quotes"
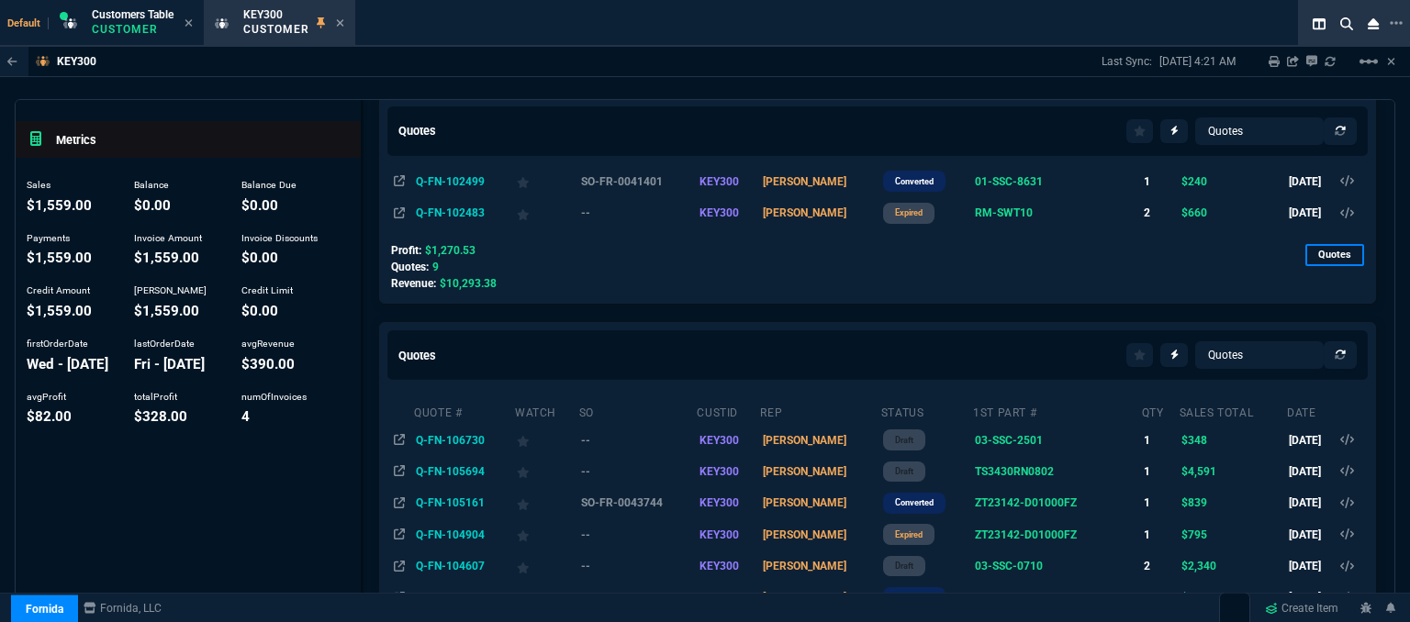
scroll to position [92, 0]
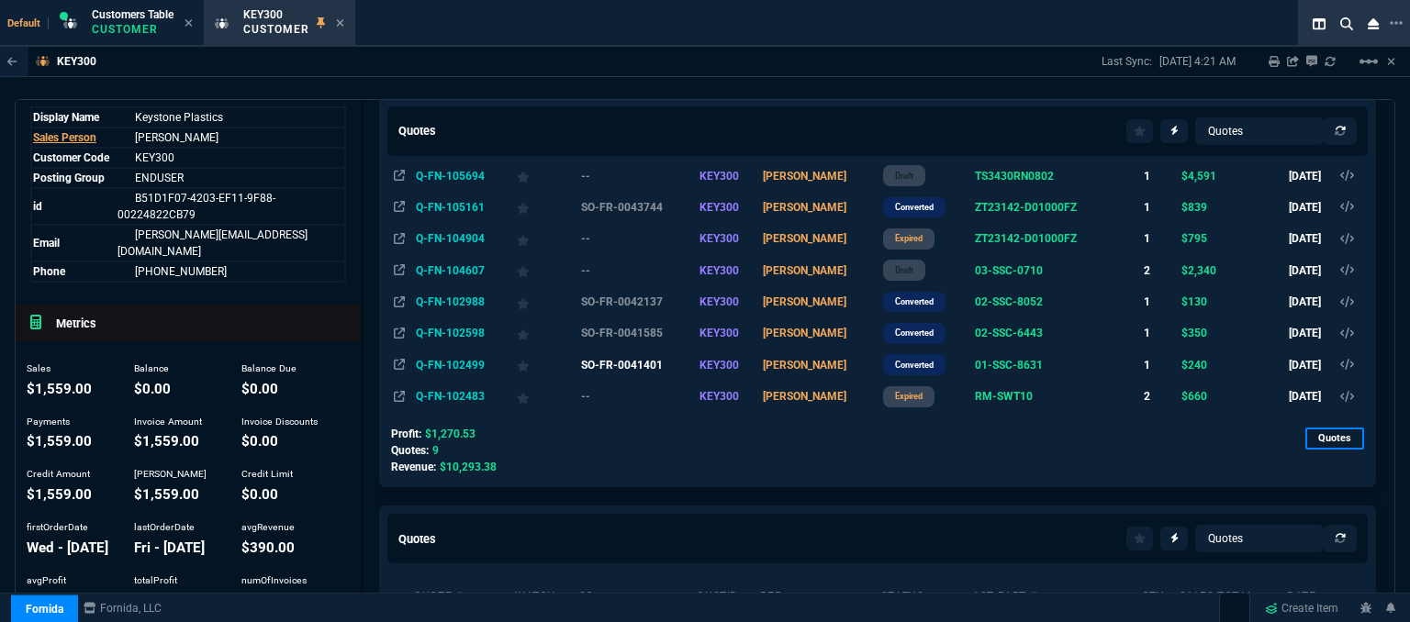
click at [635, 362] on td "SO-FR-0041401" at bounding box center [637, 365] width 118 height 31
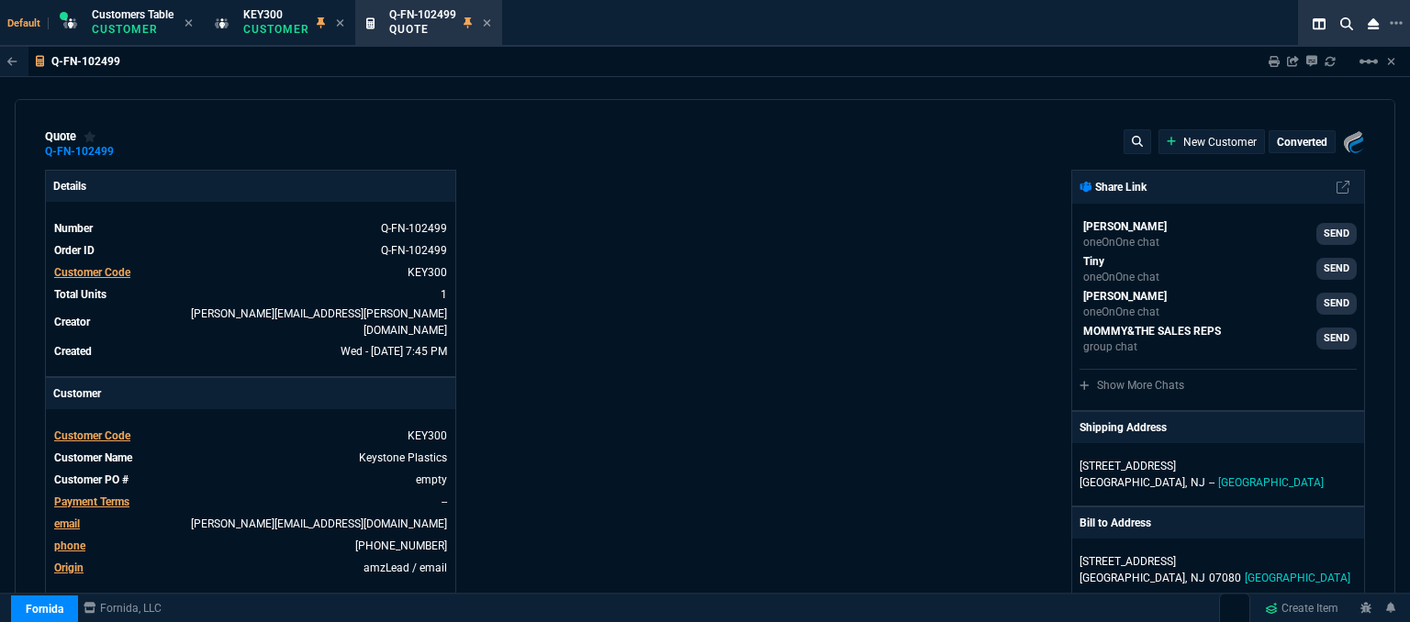
type input "6"
type input "15"
type input "345"
type input "30"
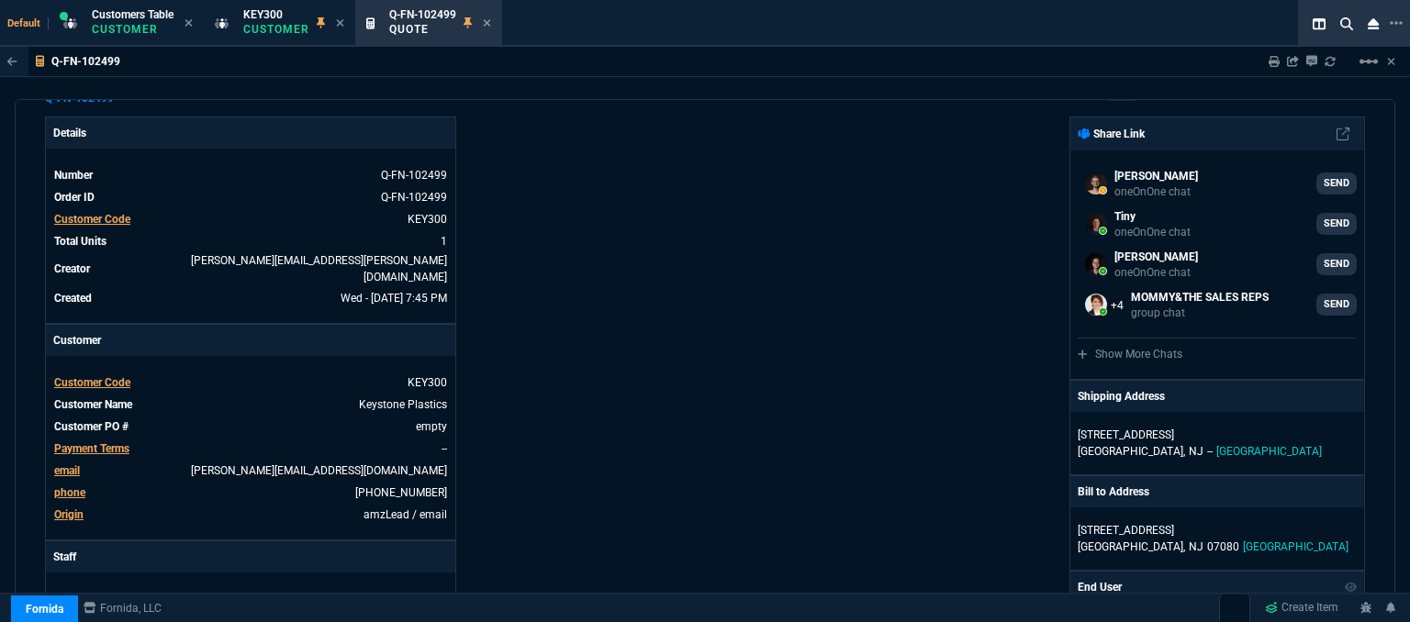
scroll to position [0, 0]
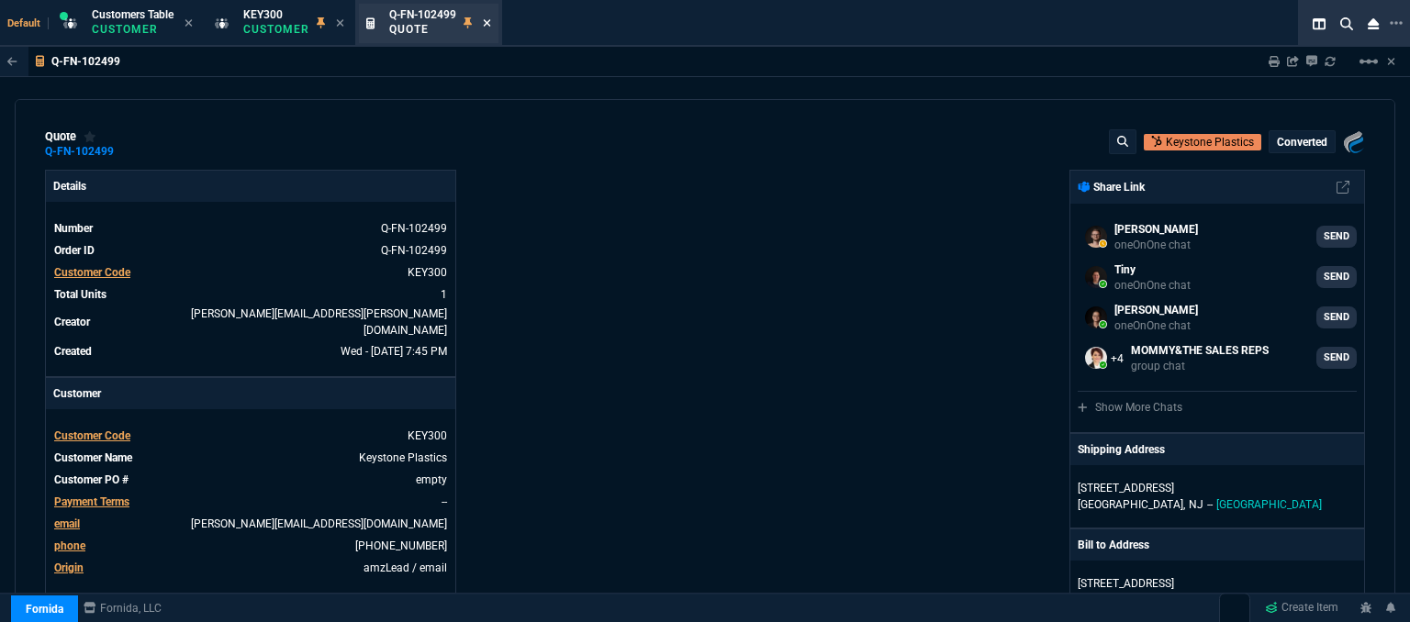
click at [487, 25] on icon at bounding box center [487, 22] width 8 height 11
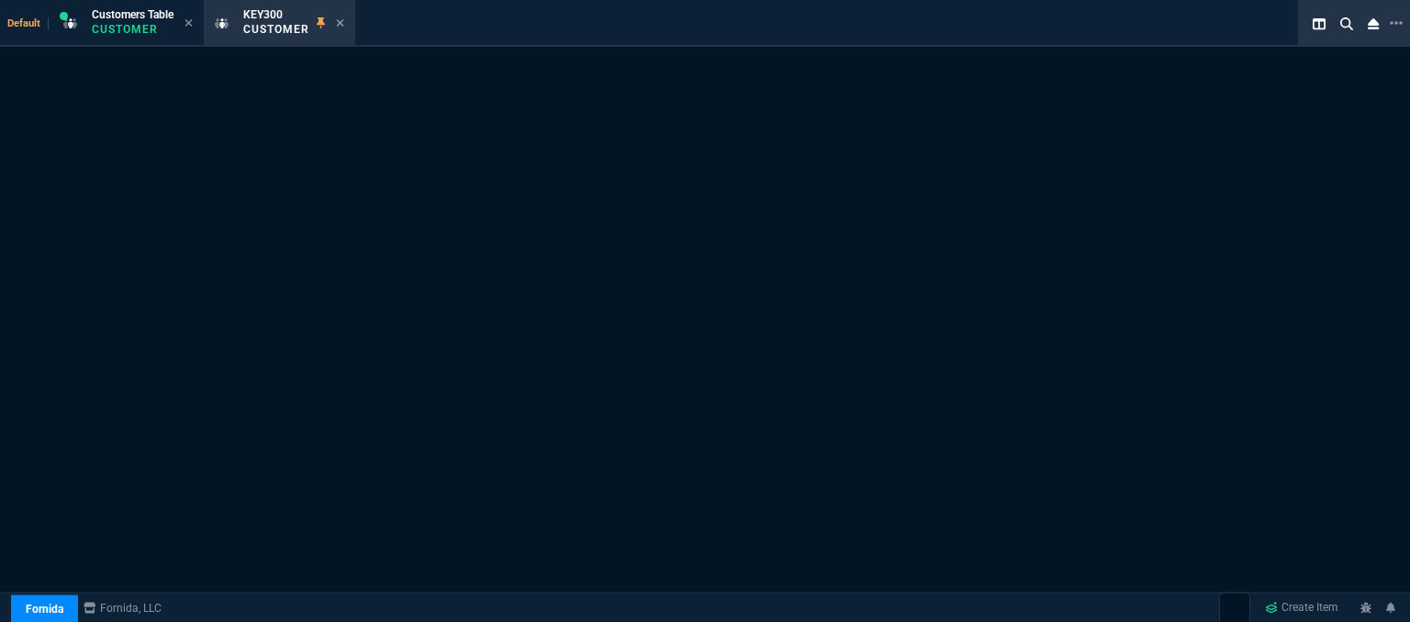
select select "1: quotes"
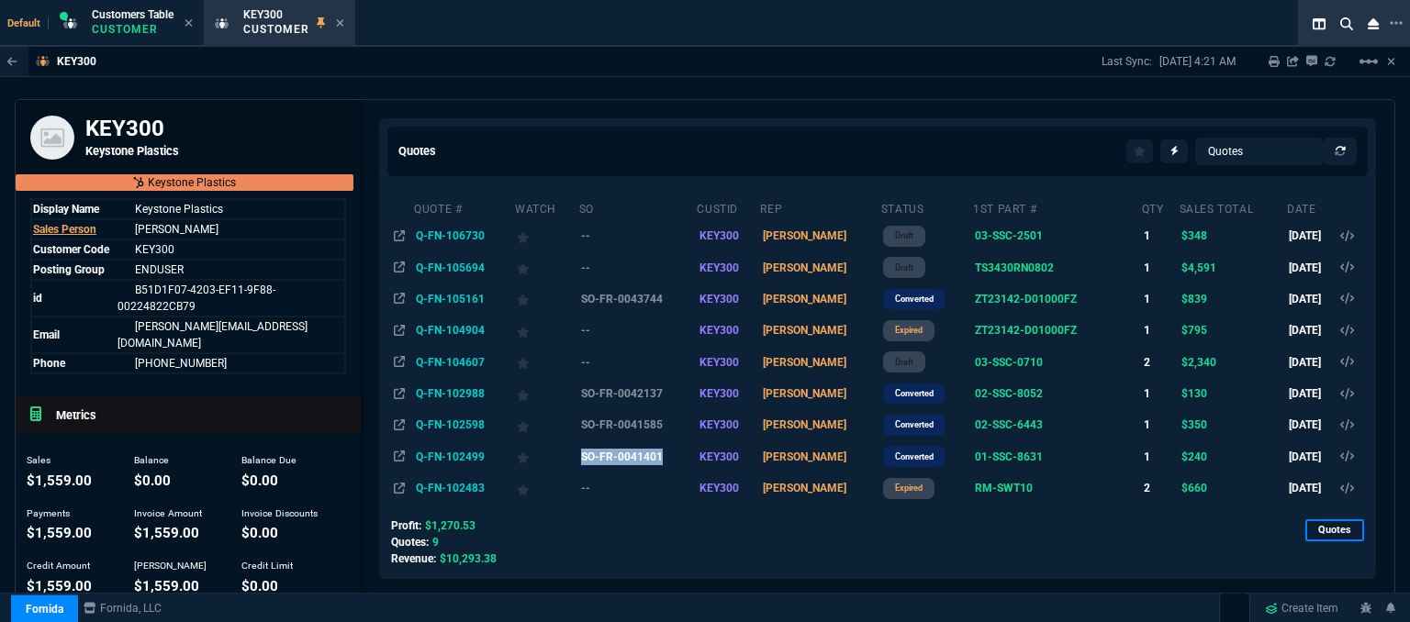
drag, startPoint x: 581, startPoint y: 458, endPoint x: 672, endPoint y: 464, distance: 91.0
click at [672, 464] on tr "Q-FN-102499 SO-FR-0041401 KEY300 ROSS converted 01-SSC-8631 1 $240 5/1/24" at bounding box center [878, 456] width 974 height 31
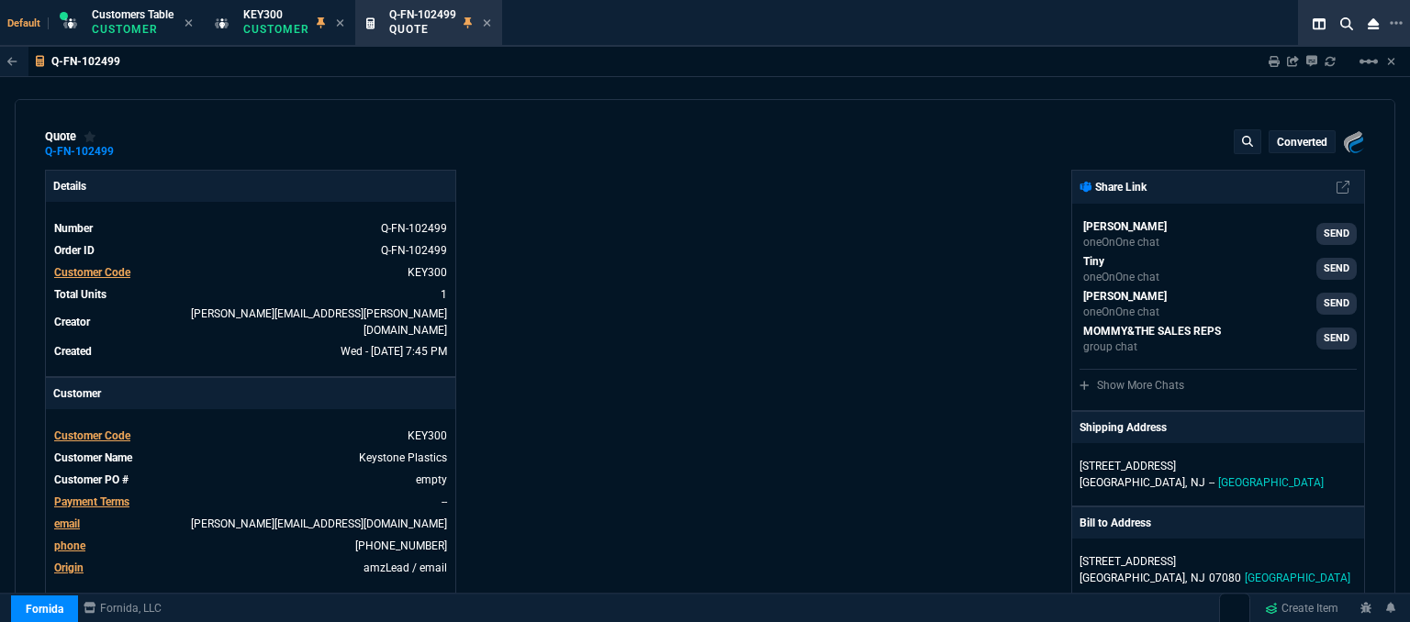
type input "6"
type input "15"
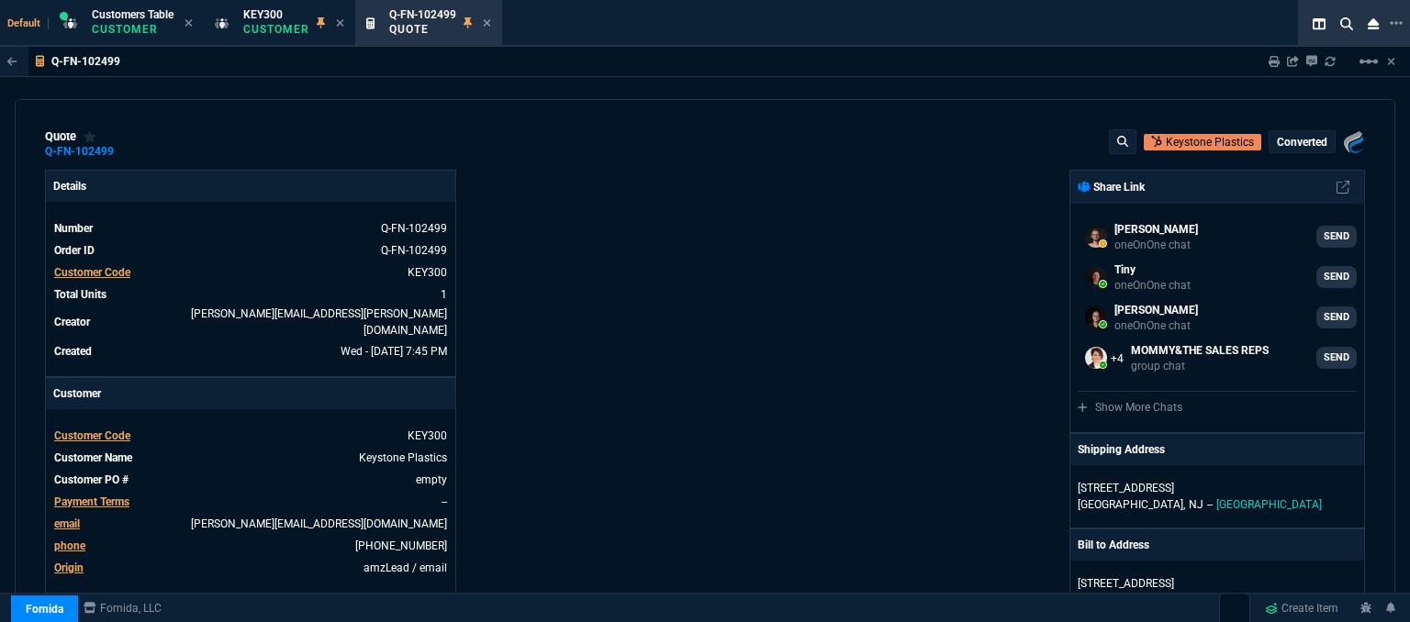
type input "345"
type input "30"
click at [485, 23] on icon at bounding box center [487, 22] width 8 height 11
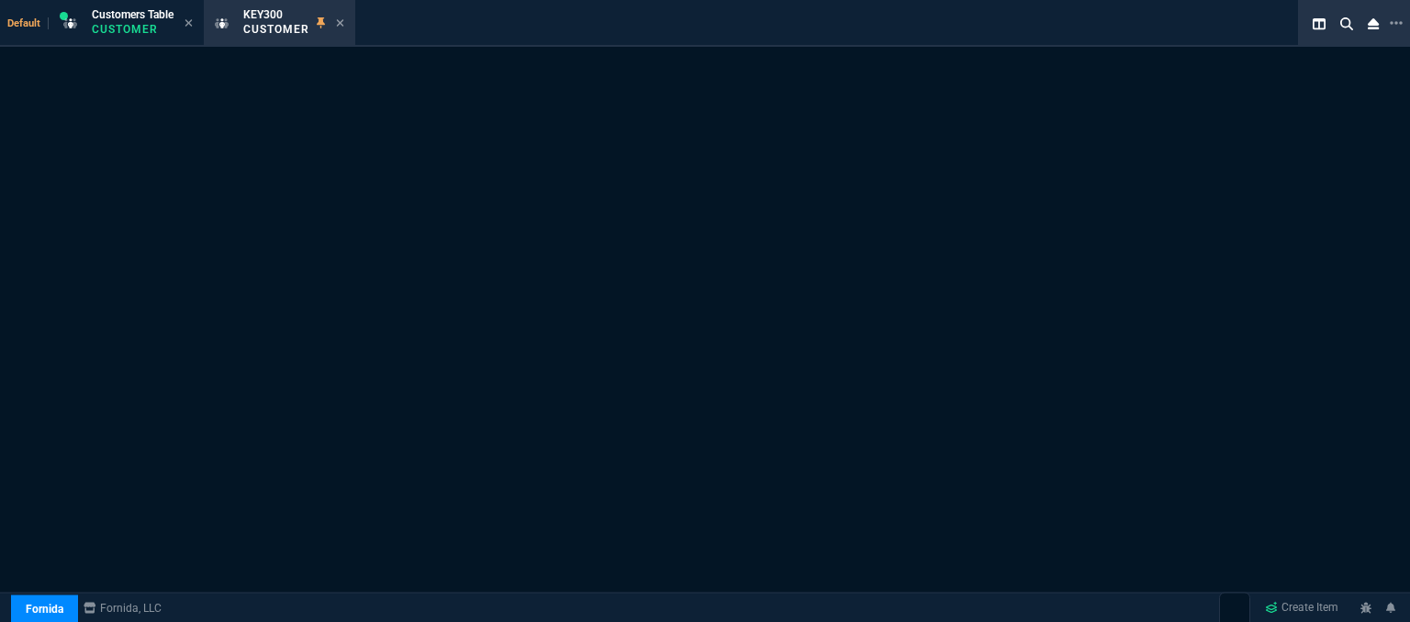
select select "1: quotes"
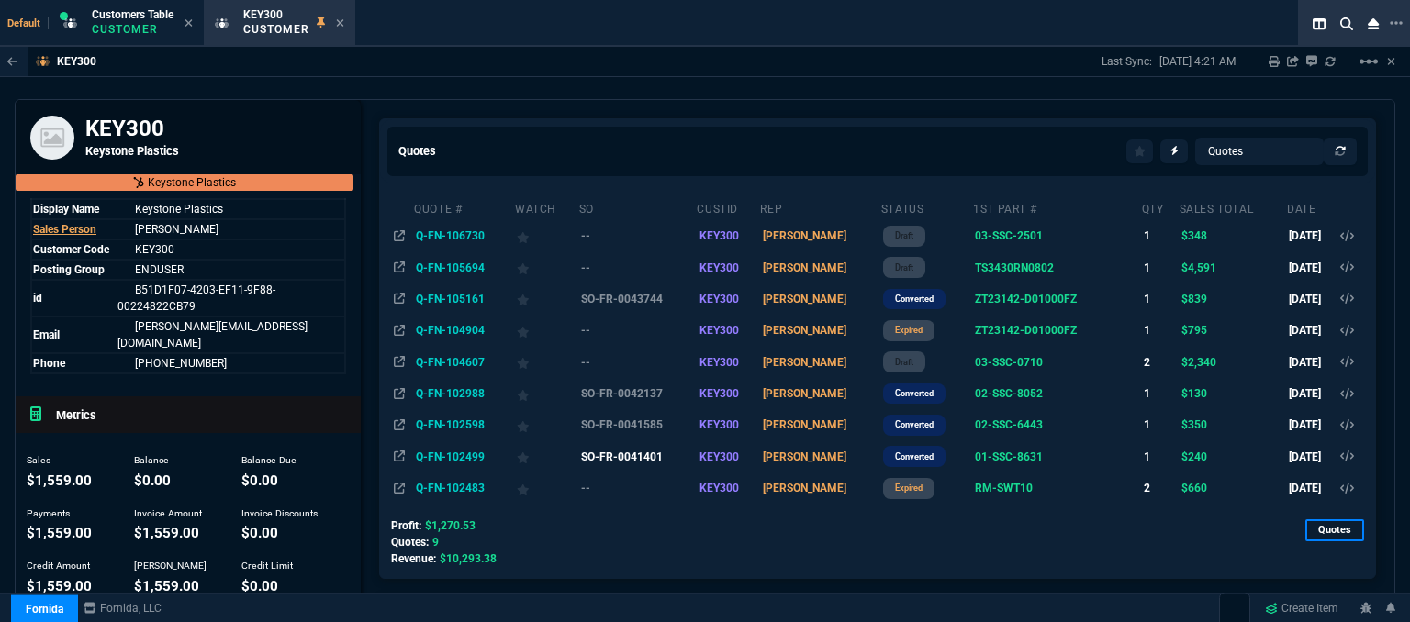
click at [636, 452] on td "SO-FR-0041401" at bounding box center [637, 456] width 118 height 31
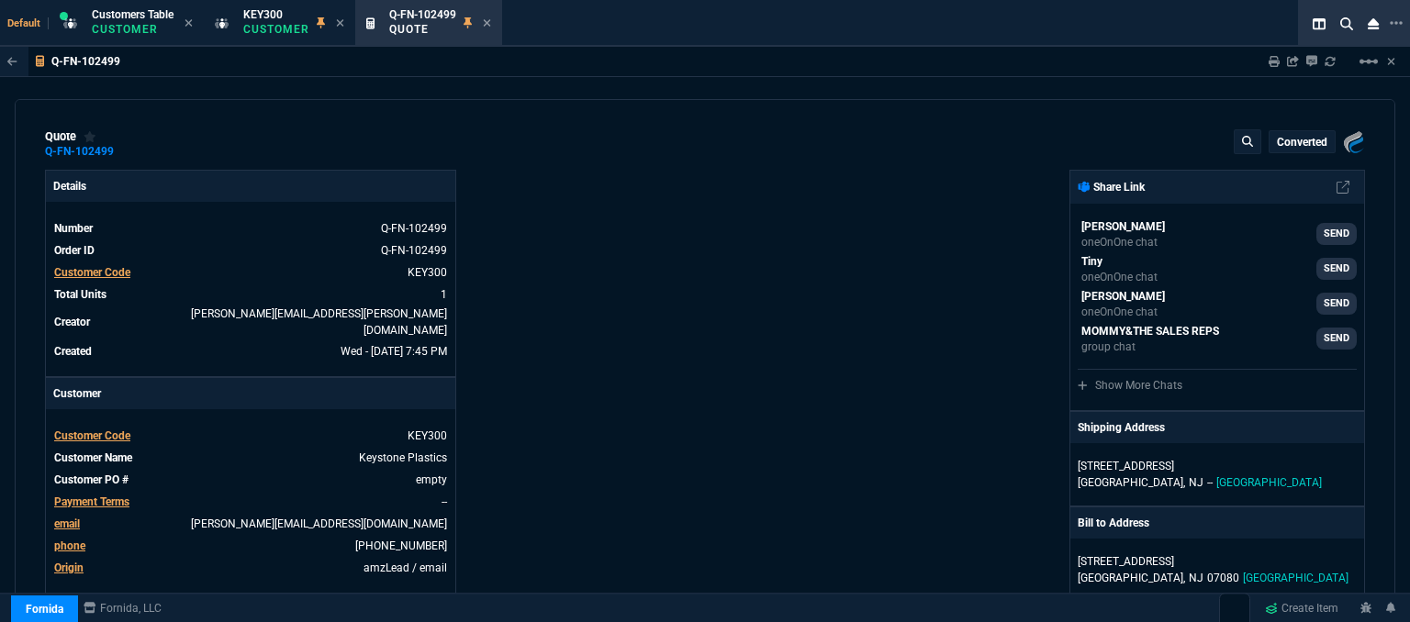
type input "6"
type input "15"
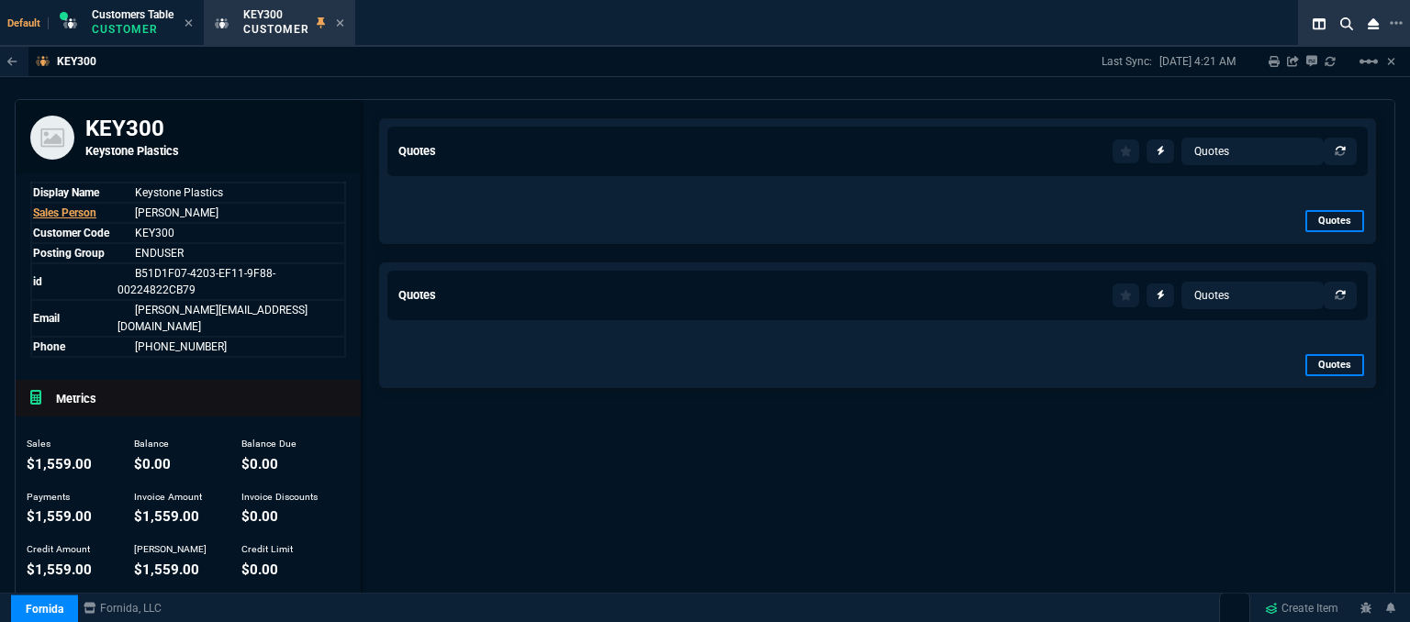
select select "12: [PERSON_NAME]"
select select "1: quotes"
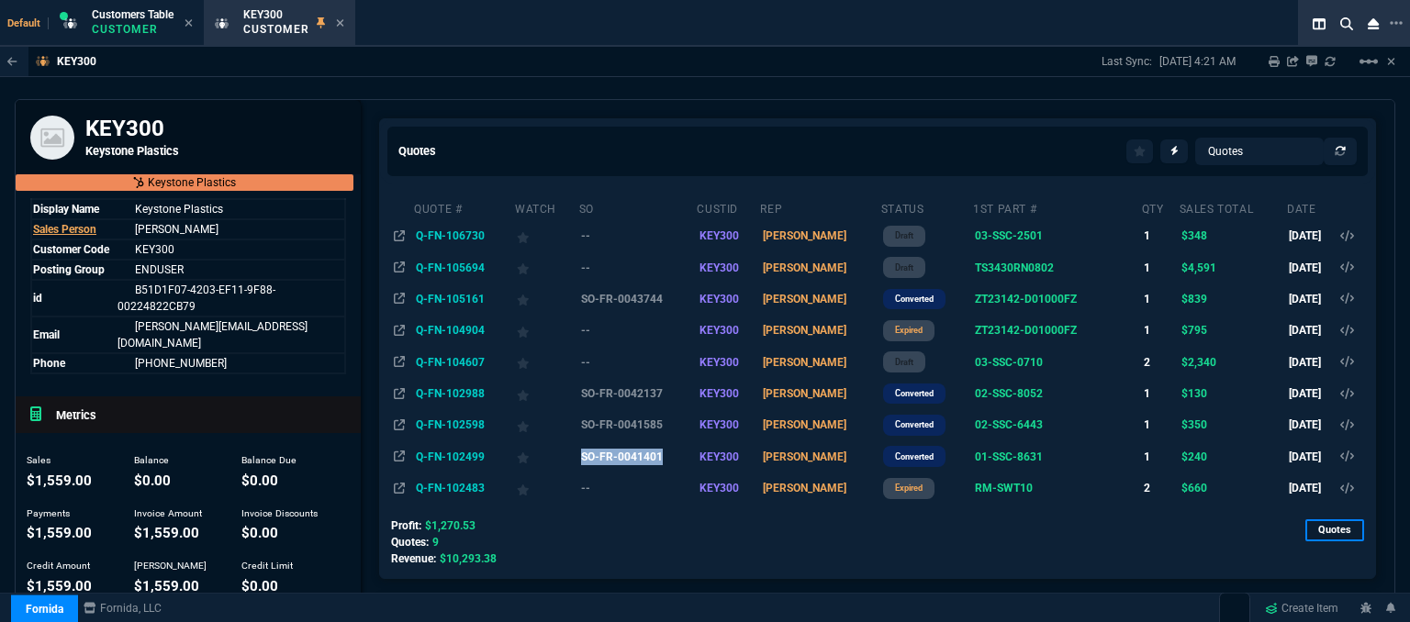
copy td "SO-FR-0041401"
drag, startPoint x: 584, startPoint y: 457, endPoint x: 665, endPoint y: 463, distance: 81.9
click at [665, 463] on td "SO-FR-0041401" at bounding box center [637, 456] width 118 height 31
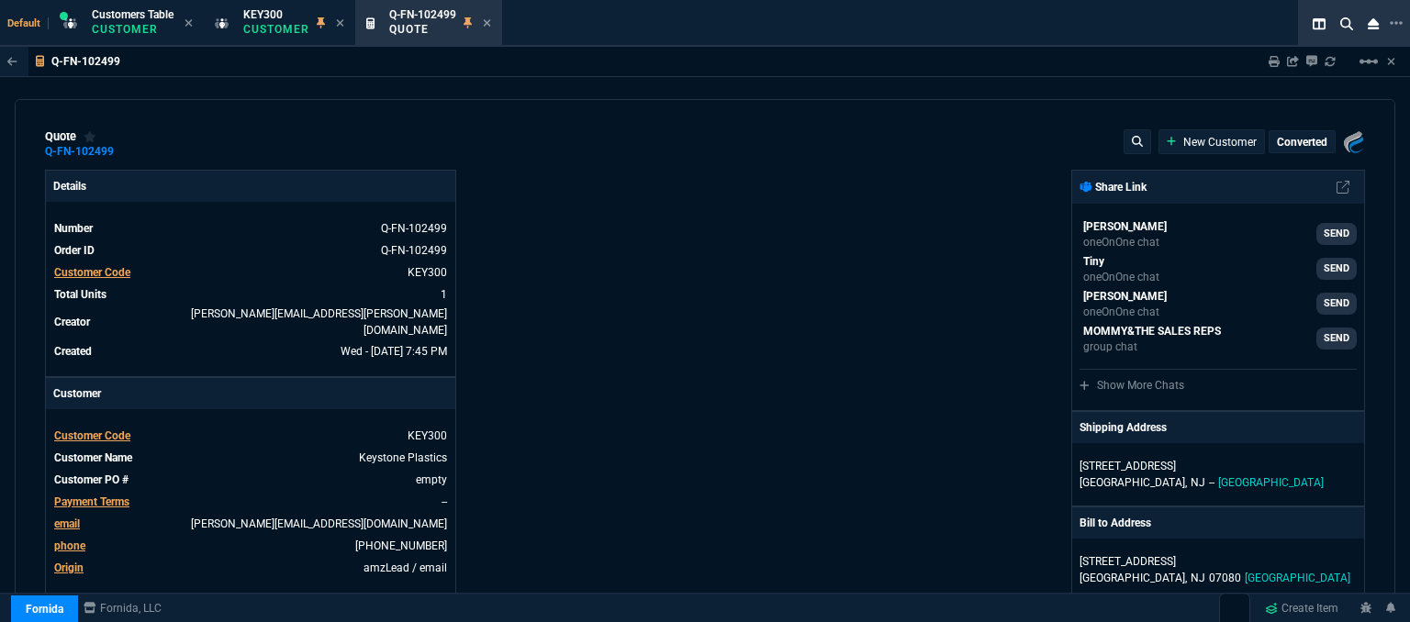
type input "6"
type input "15"
type input "345"
type input "30"
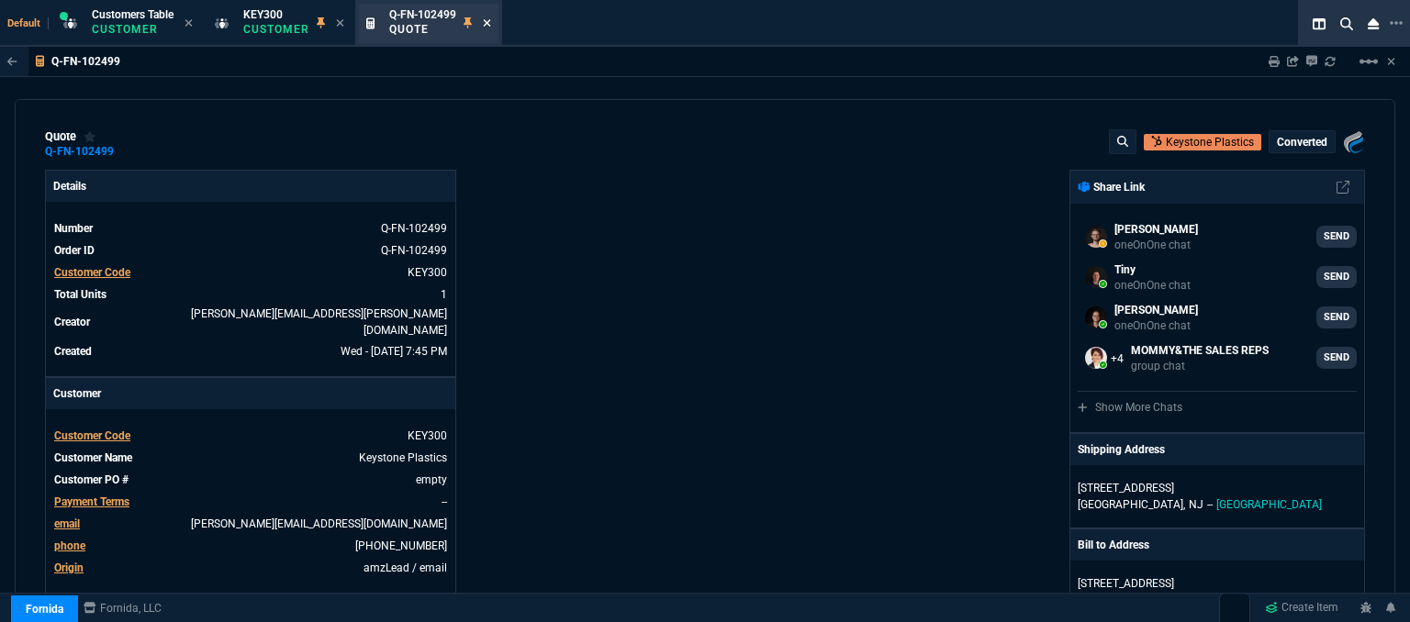
click at [486, 24] on icon at bounding box center [486, 22] width 7 height 7
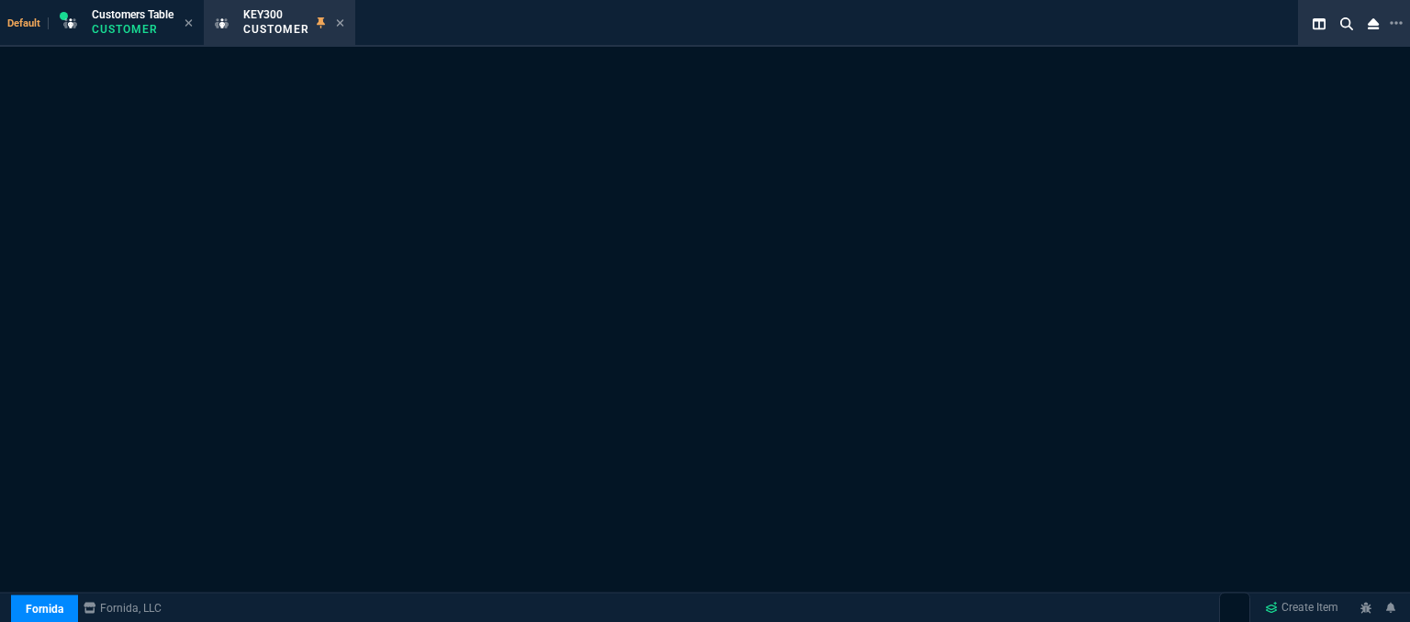
select select "1: quotes"
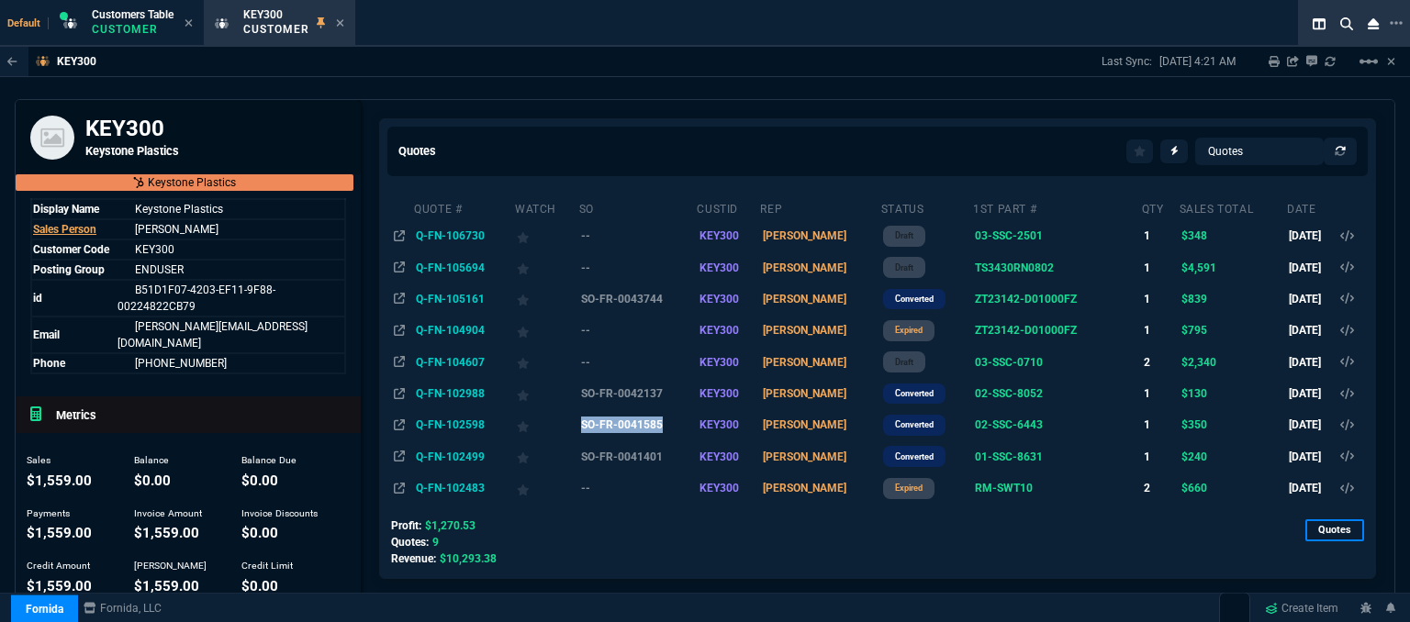
copy td "SO-FR-0041585"
drag, startPoint x: 578, startPoint y: 426, endPoint x: 675, endPoint y: 439, distance: 97.2
click at [675, 439] on tr "Q-FN-102598 SO-FR-0041585 KEY300 ROSS converted 02-SSC-6443 1 $350 5/14/24" at bounding box center [878, 424] width 974 height 31
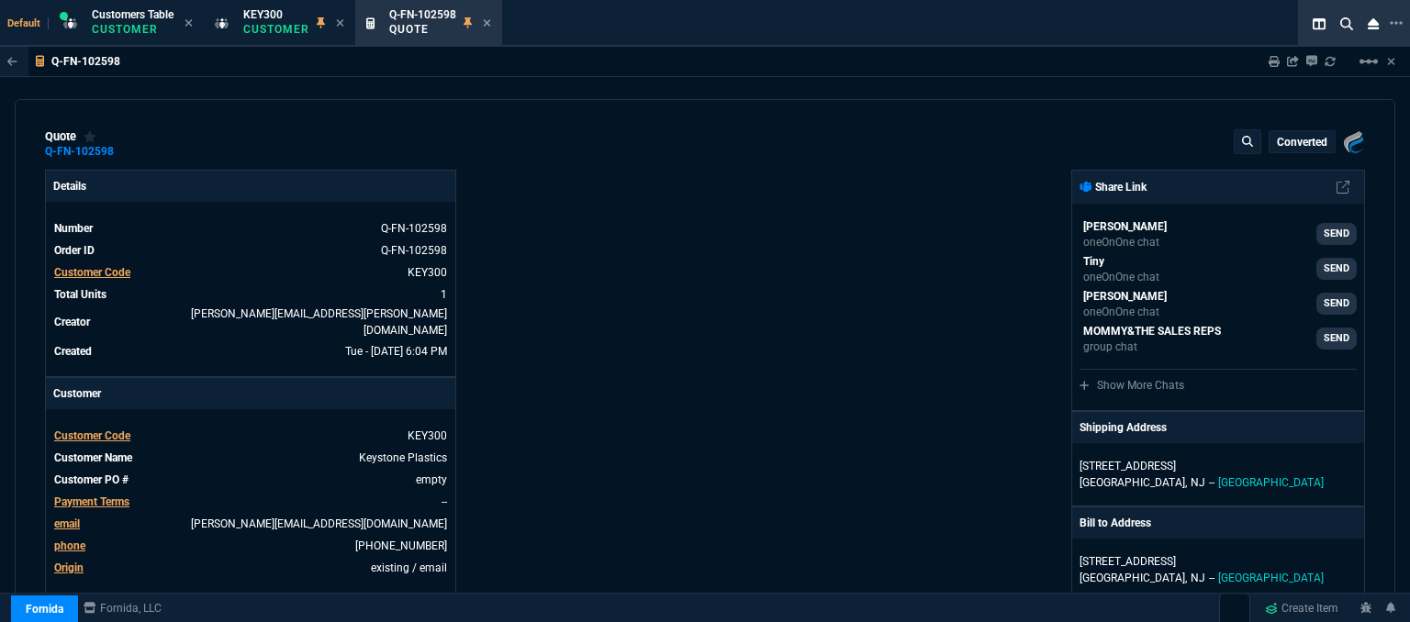
type input "17"
type input "59"
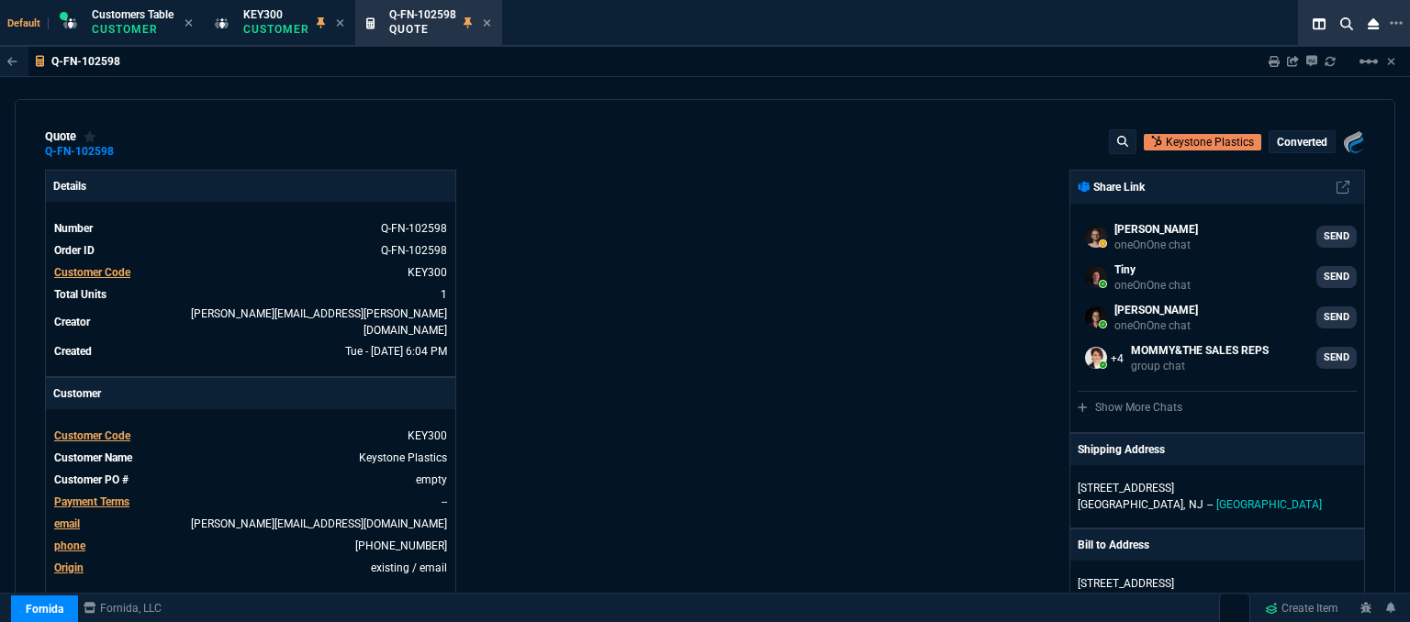
type input "565"
type input "38"
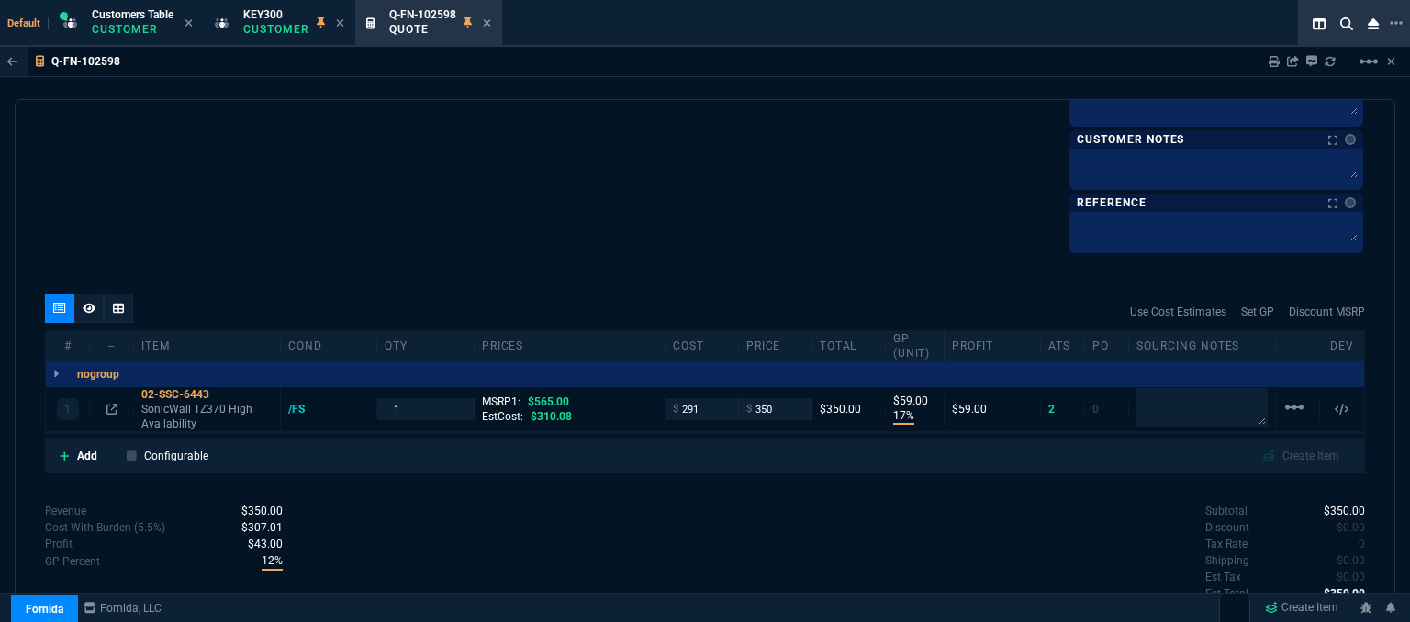
scroll to position [1193, 0]
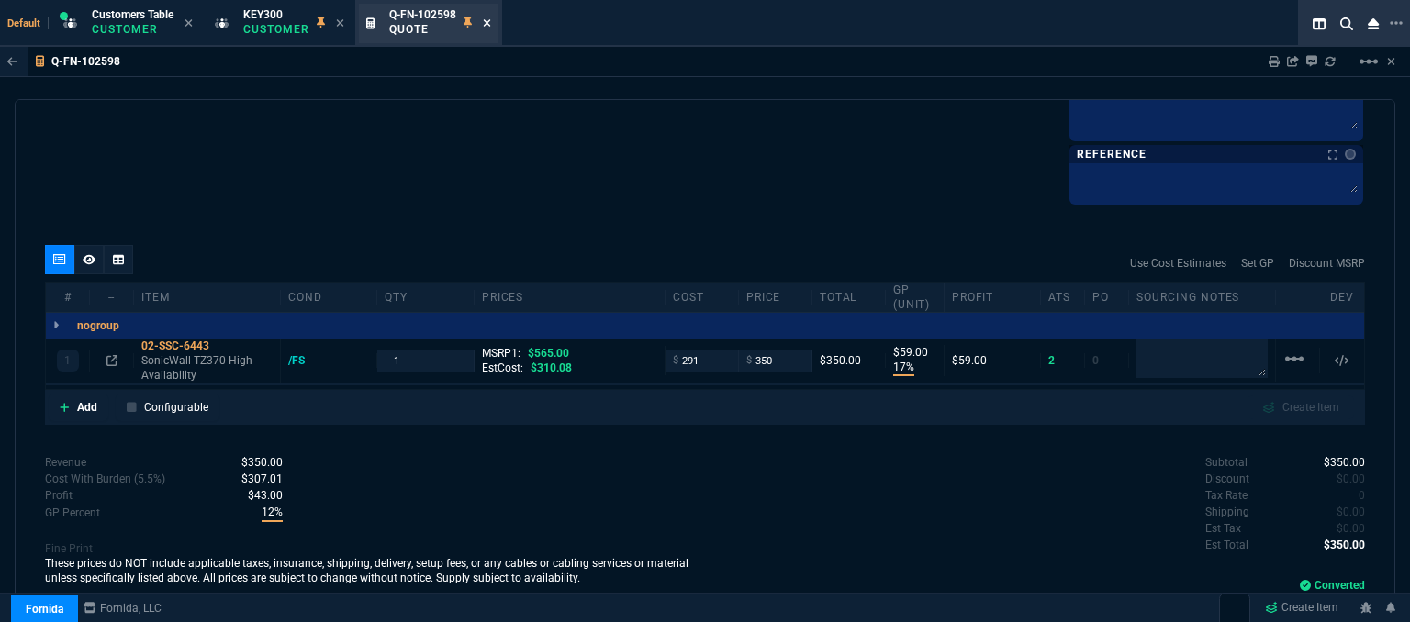
click at [487, 18] on icon at bounding box center [487, 22] width 8 height 11
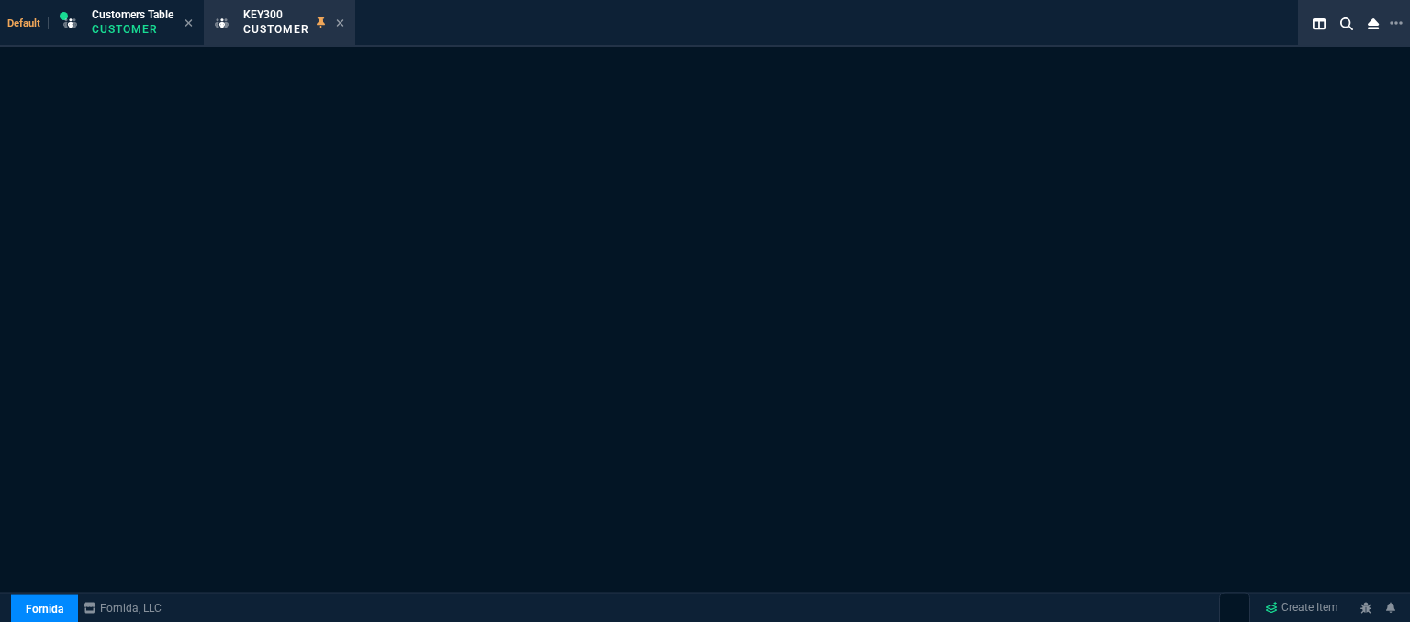
select select "1: quotes"
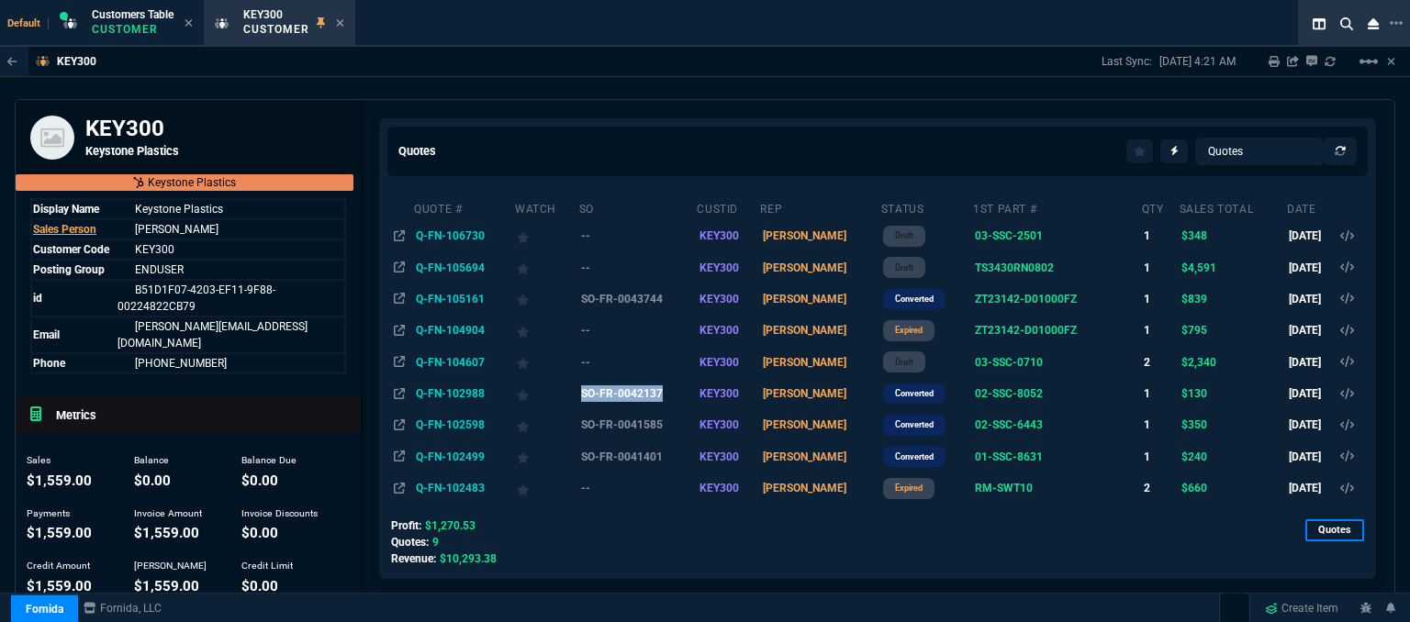
copy td "SO-FR-0042137"
drag, startPoint x: 581, startPoint y: 394, endPoint x: 676, endPoint y: 402, distance: 94.9
click at [676, 402] on tr "Q-FN-102988 SO-FR-0042137 KEY300 ROSS converted 02-SSC-8052 1 $130 7/10/24" at bounding box center [878, 393] width 974 height 31
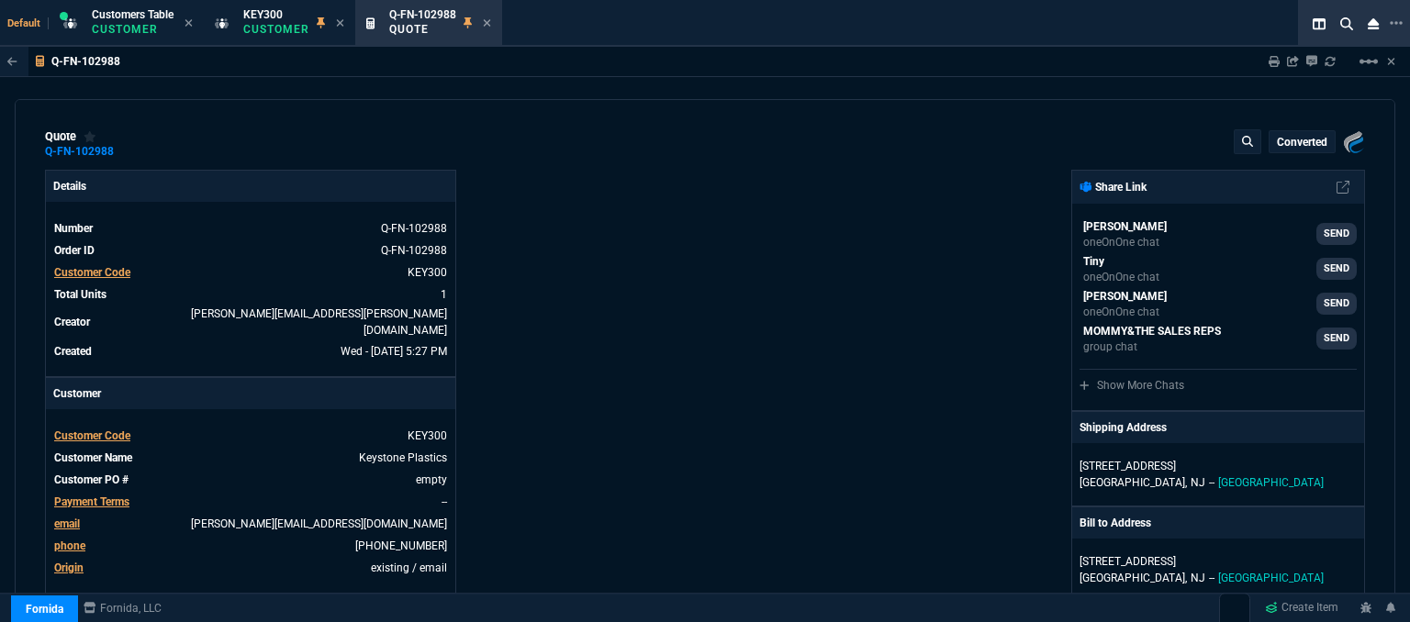
type input "12"
type input "16"
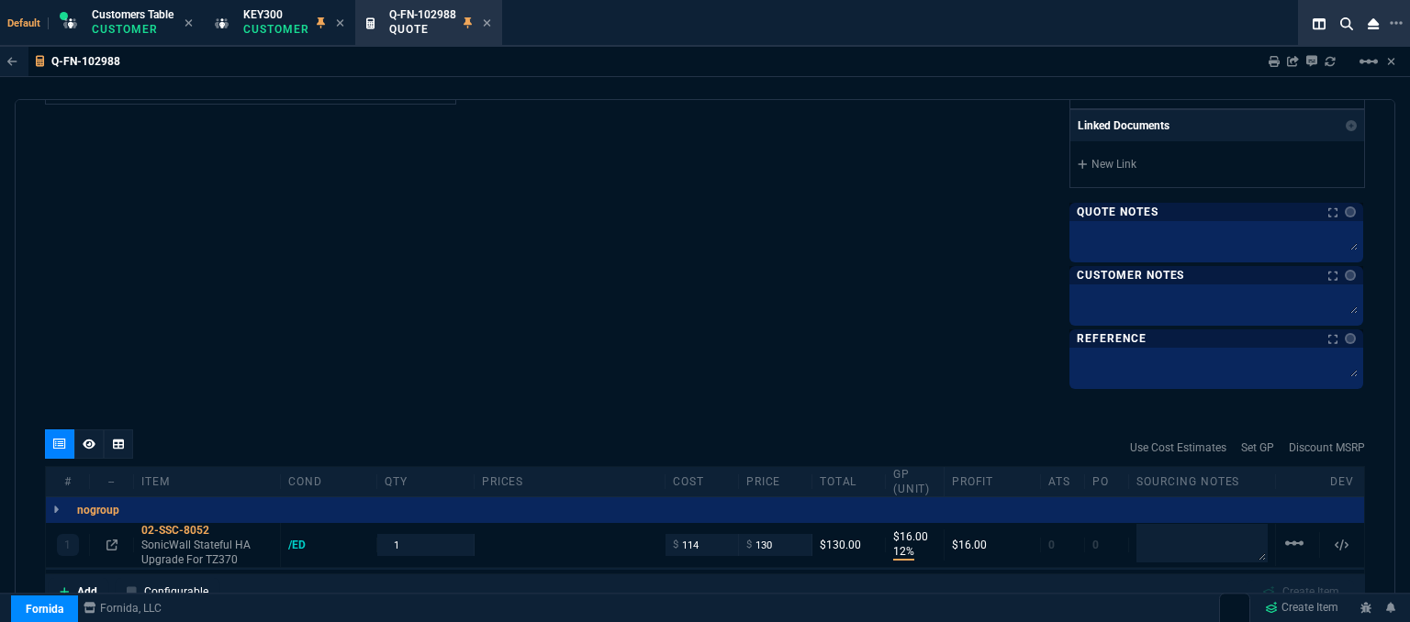
type input "175"
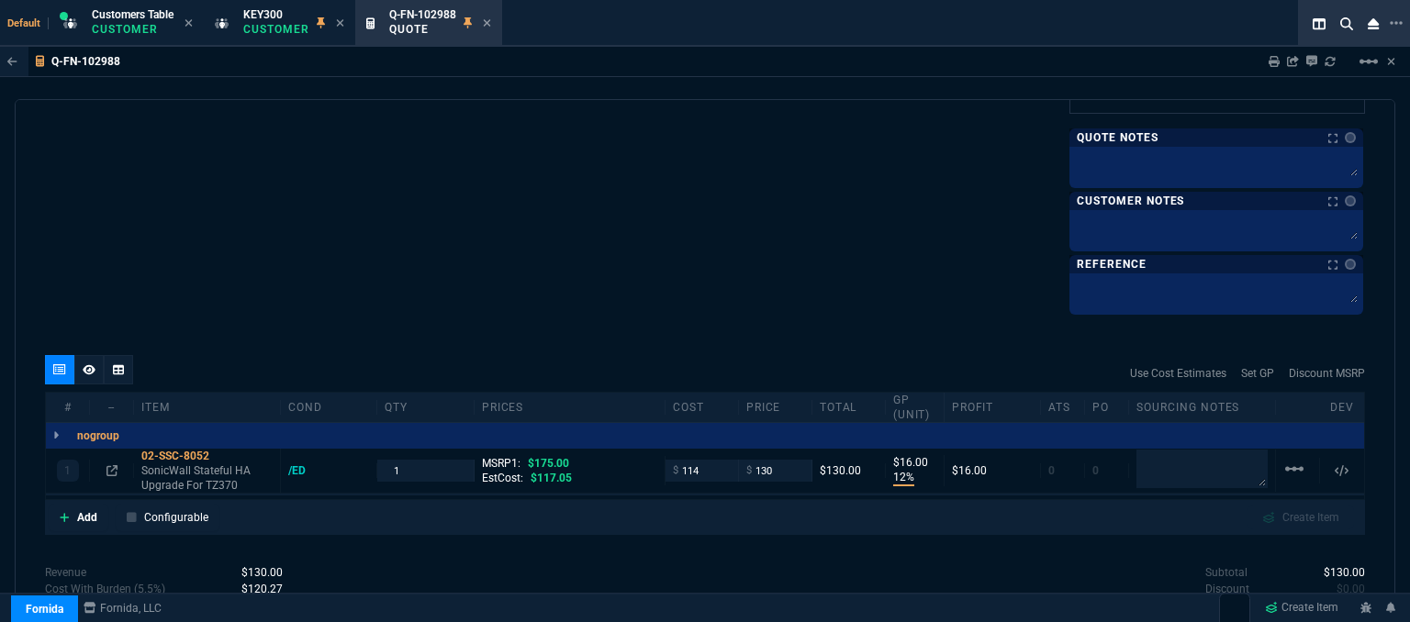
scroll to position [1201, 0]
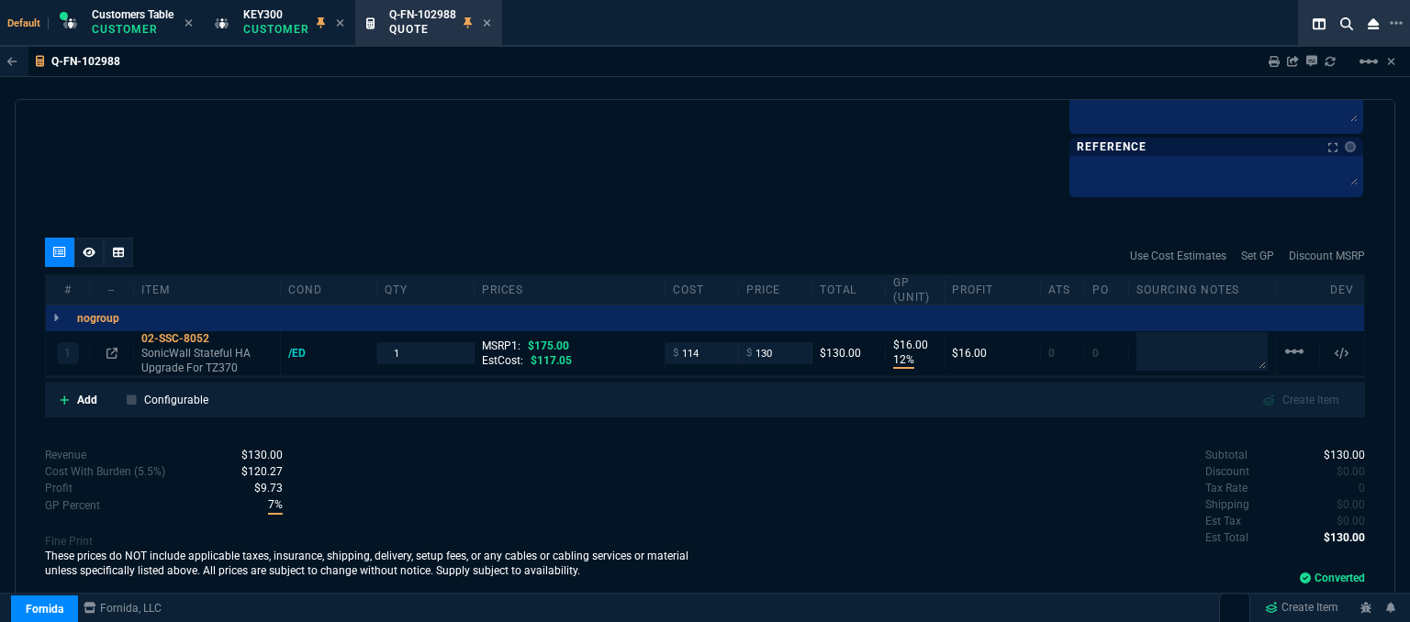
type input "26"
click at [486, 20] on icon at bounding box center [486, 22] width 7 height 7
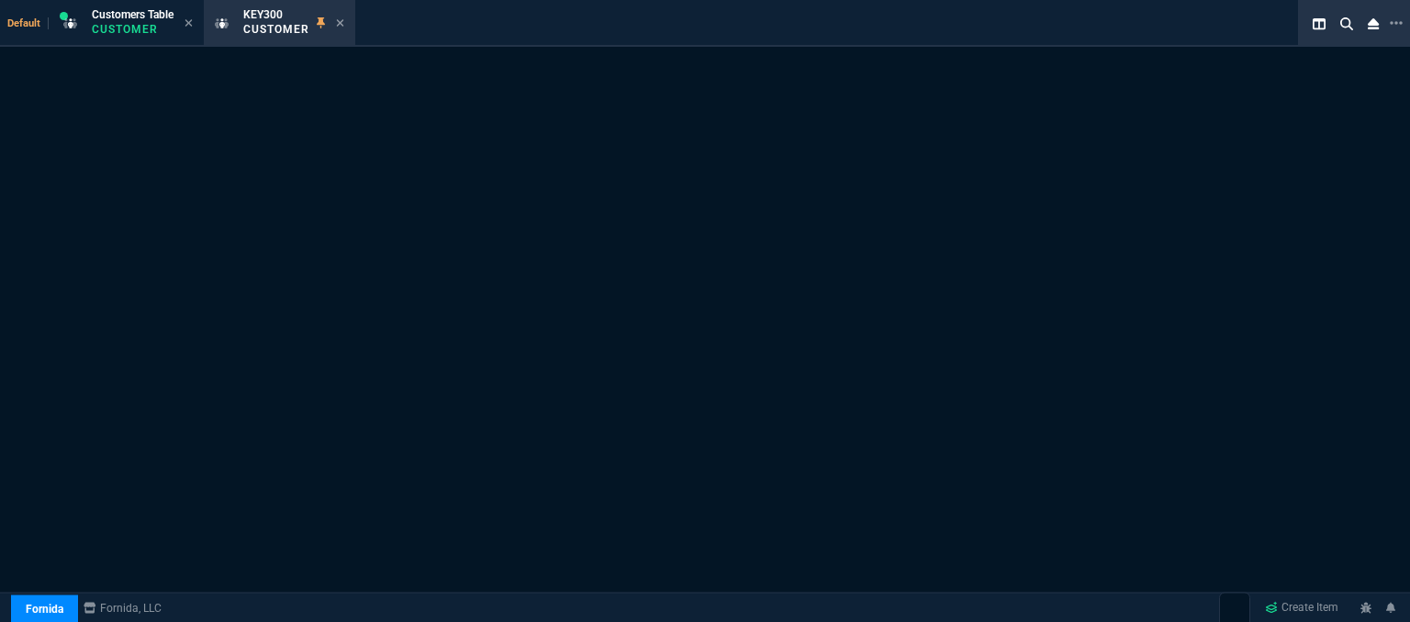
select select "1: quotes"
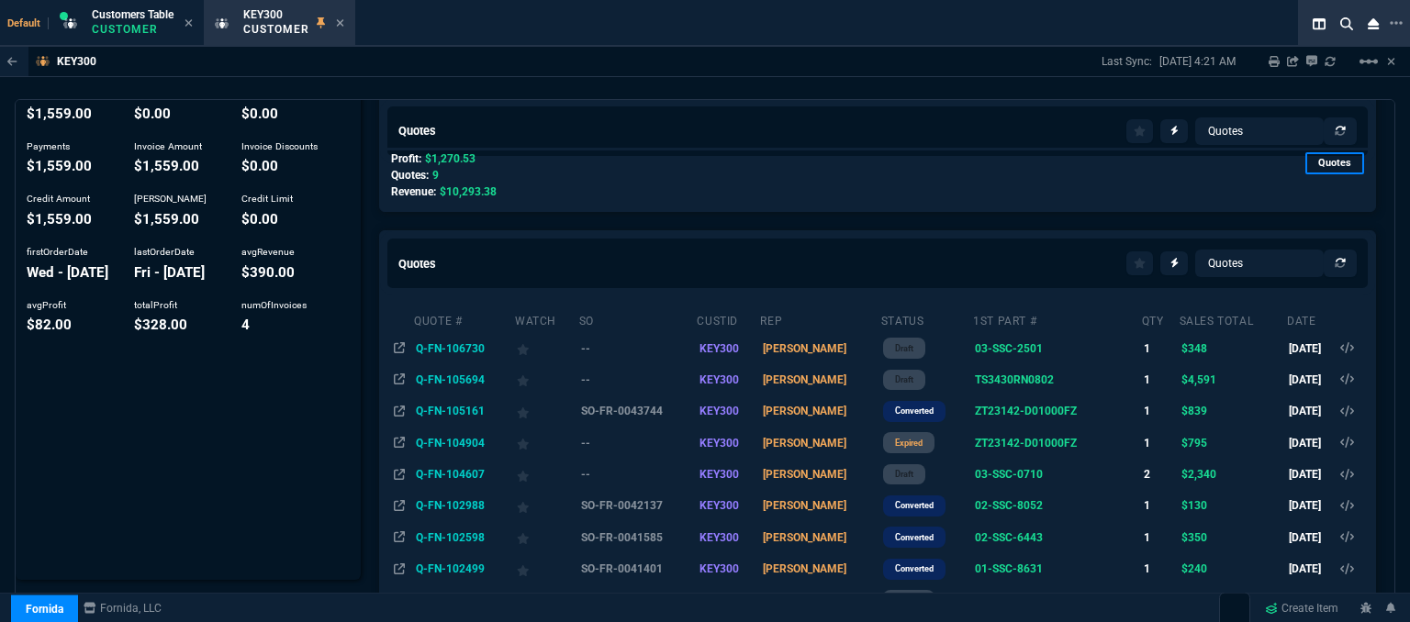
scroll to position [450, 0]
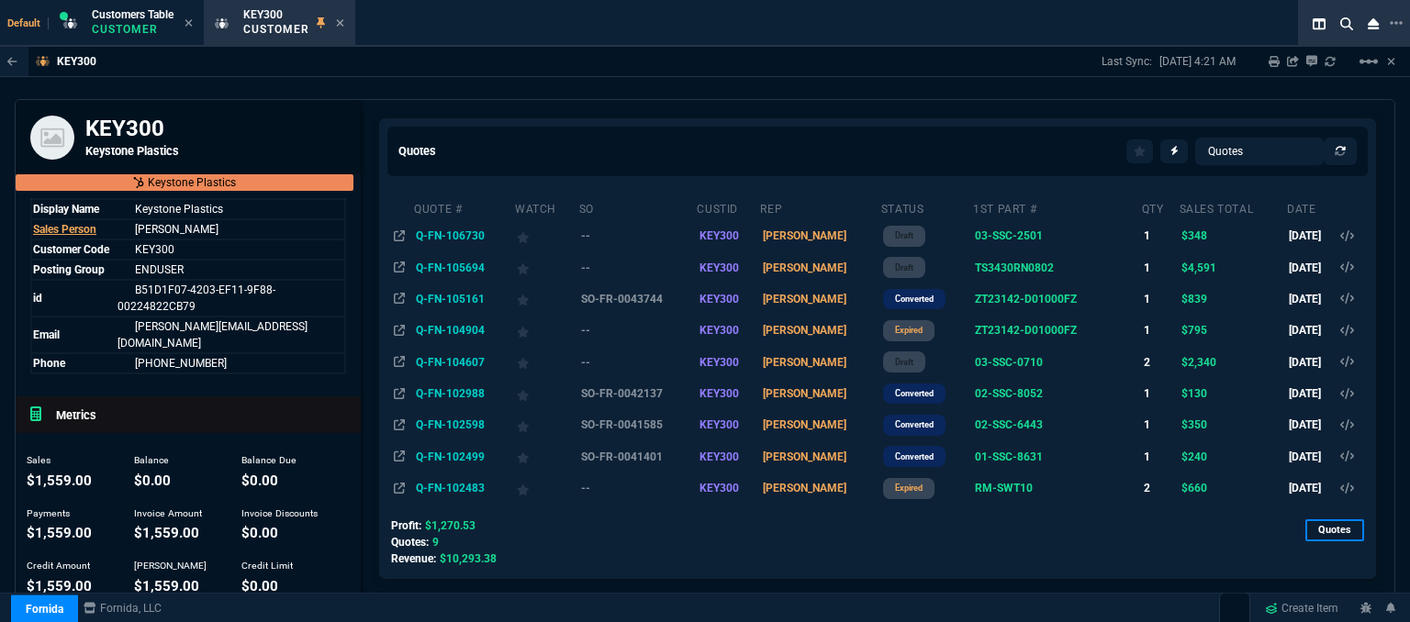
select select "12: [PERSON_NAME]"
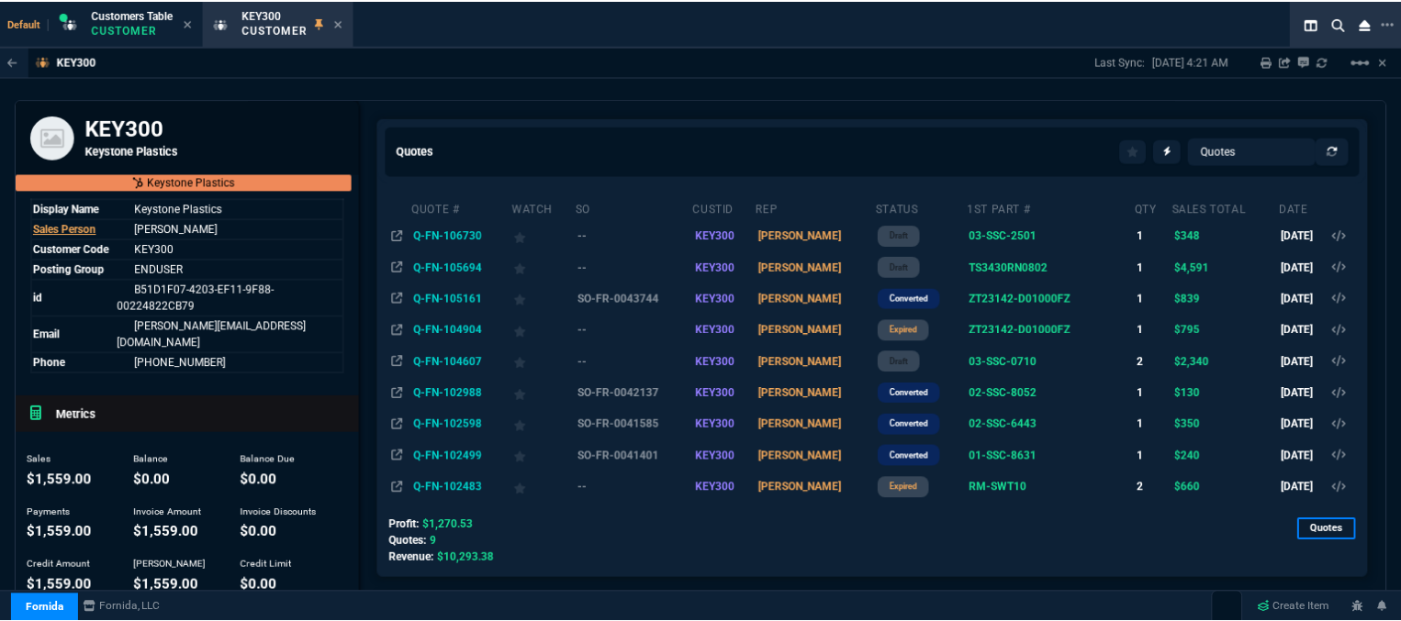
scroll to position [450, 0]
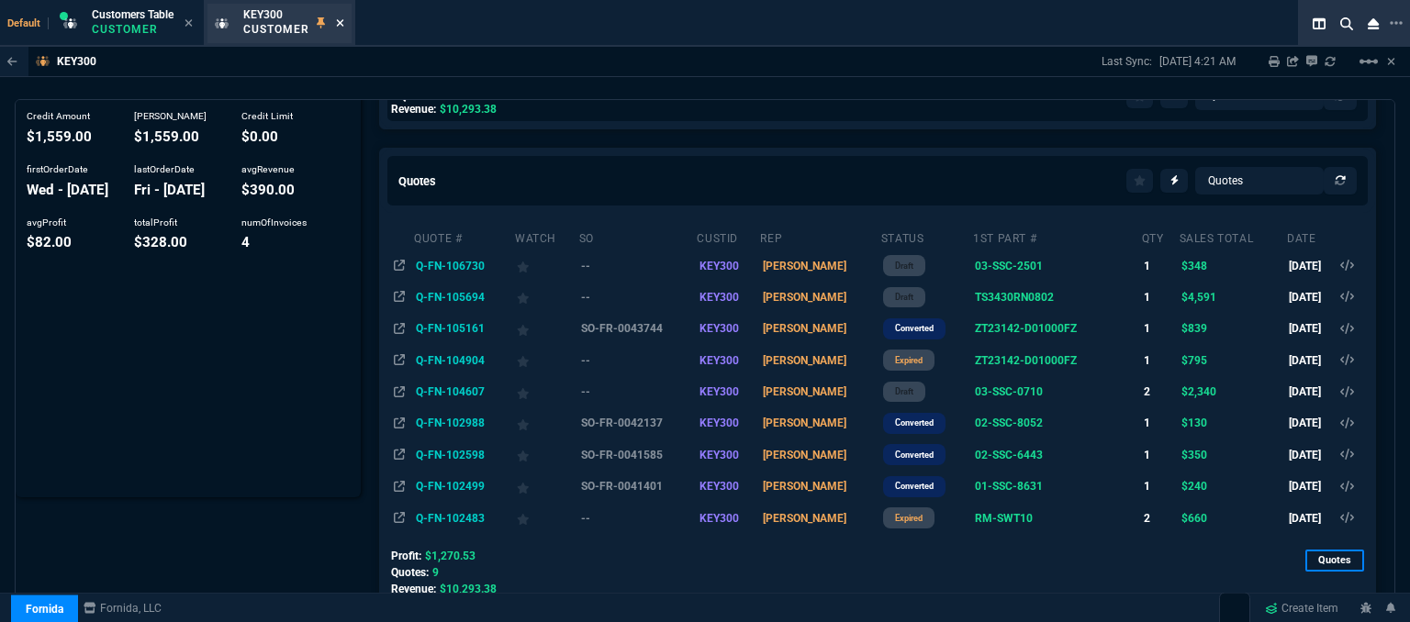
click at [339, 18] on icon at bounding box center [340, 22] width 8 height 11
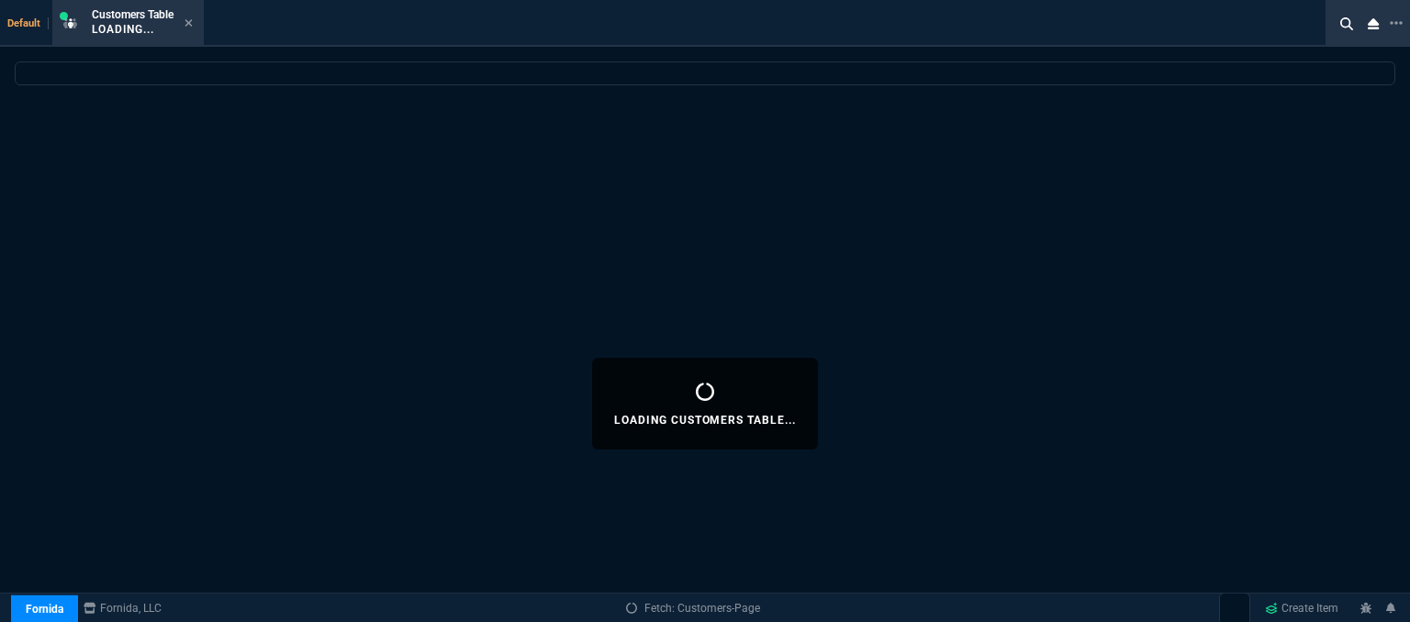
select select
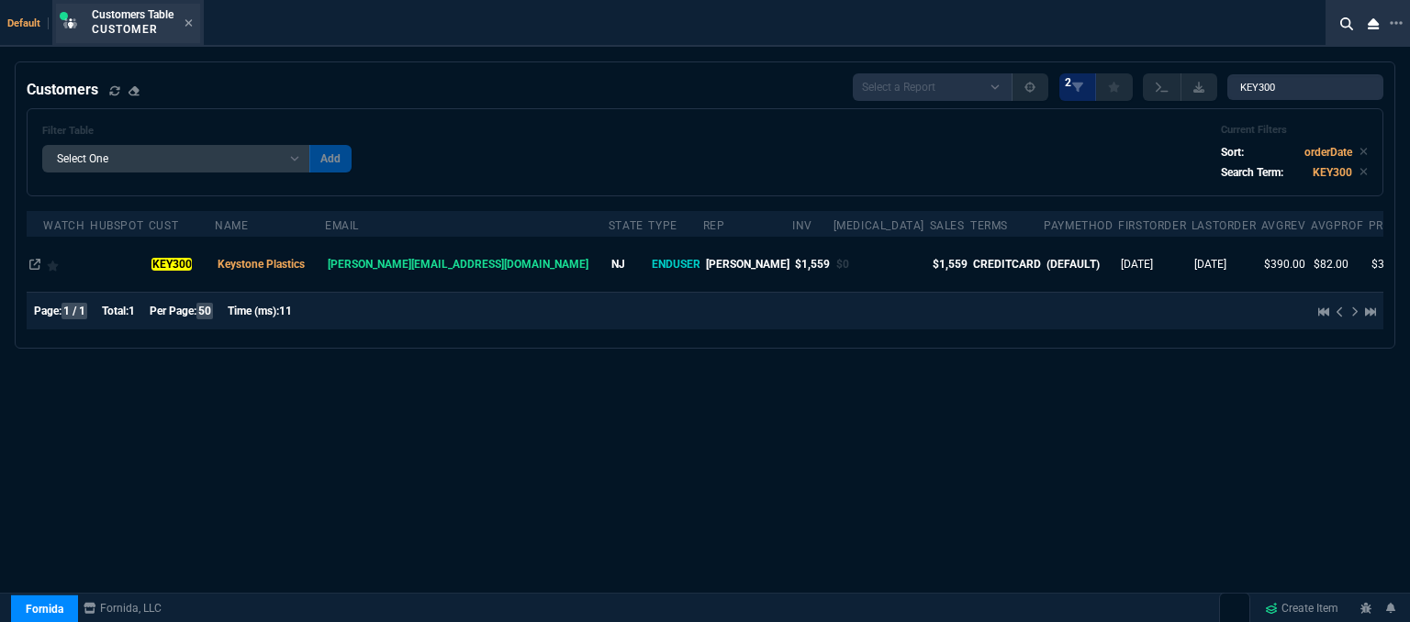
click at [184, 15] on div "Customers Table Customer" at bounding box center [142, 23] width 101 height 32
click at [192, 19] on icon at bounding box center [188, 22] width 8 height 11
